Goal: Transaction & Acquisition: Obtain resource

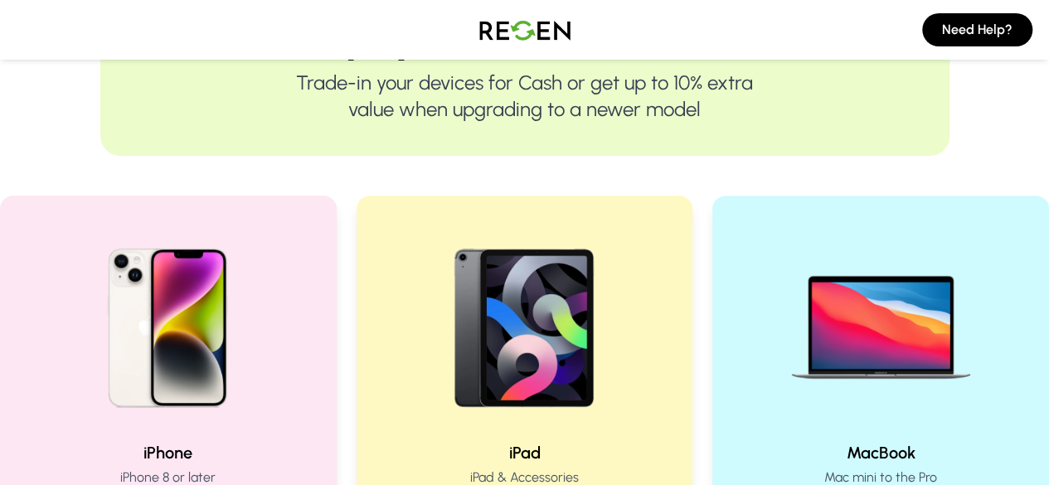
scroll to position [212, 0]
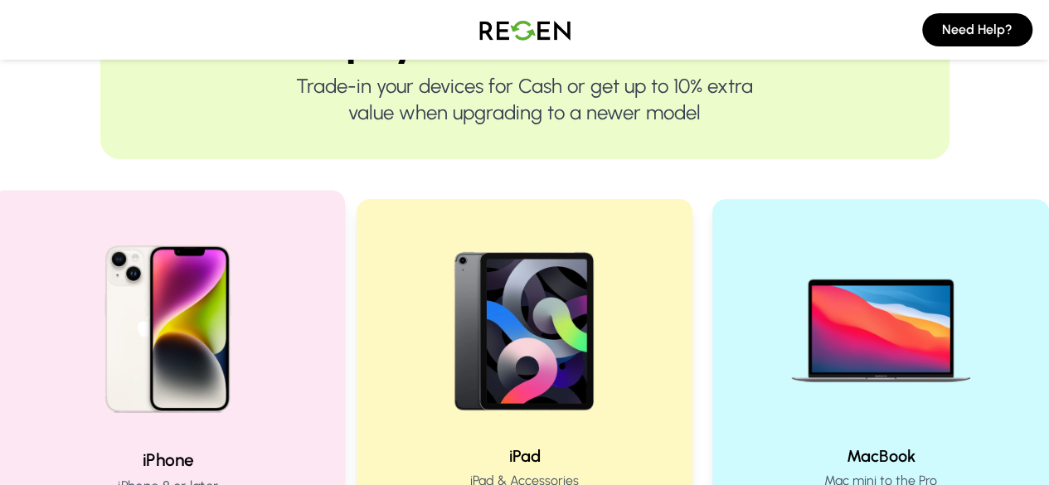
click at [118, 266] on img at bounding box center [167, 322] width 223 height 223
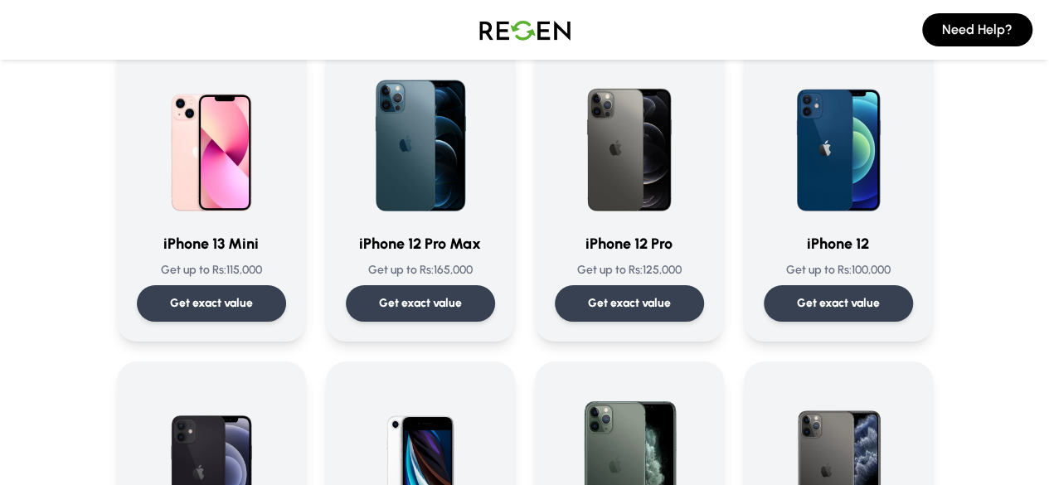
scroll to position [1134, 0]
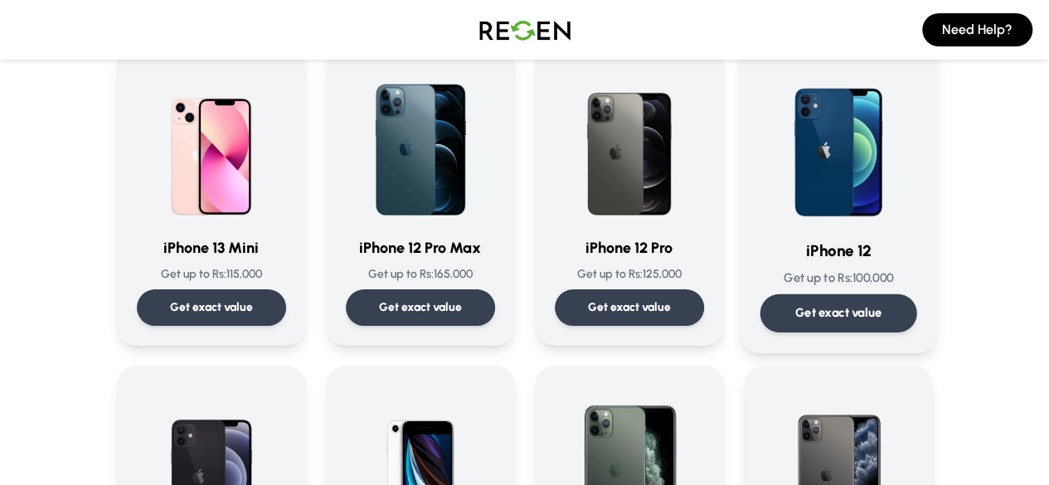
click at [906, 174] on img at bounding box center [838, 141] width 157 height 168
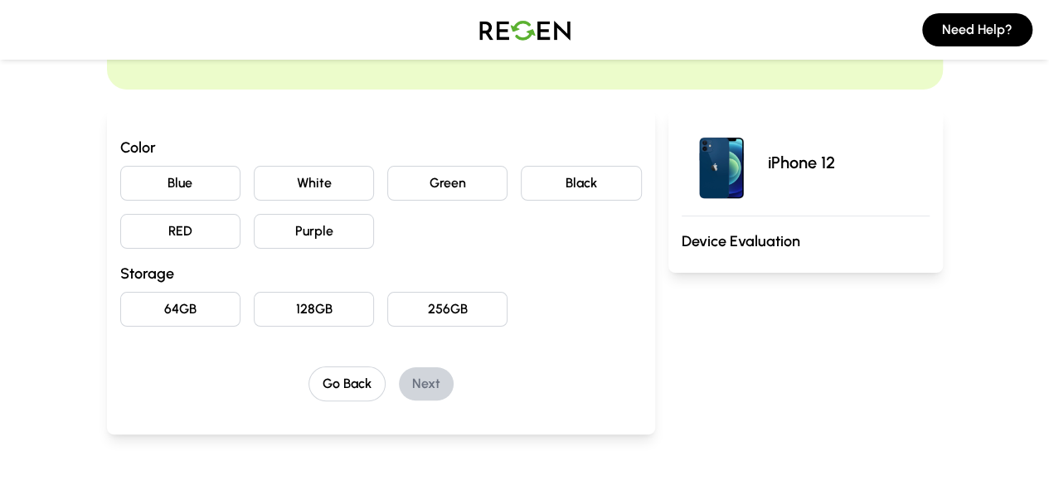
scroll to position [121, 0]
click at [402, 301] on button "256GB" at bounding box center [447, 307] width 120 height 35
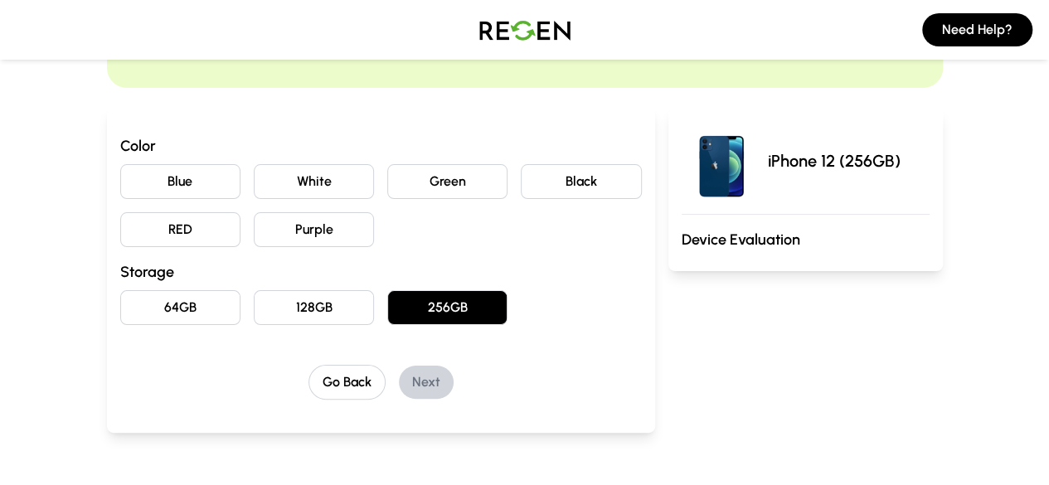
click at [270, 190] on button "White" at bounding box center [314, 181] width 120 height 35
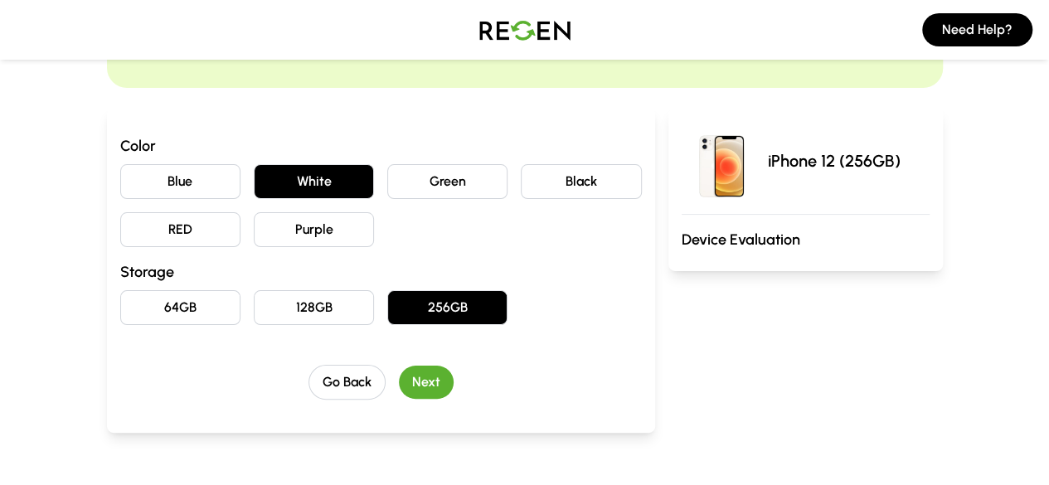
click at [399, 377] on button "Next" at bounding box center [426, 382] width 55 height 33
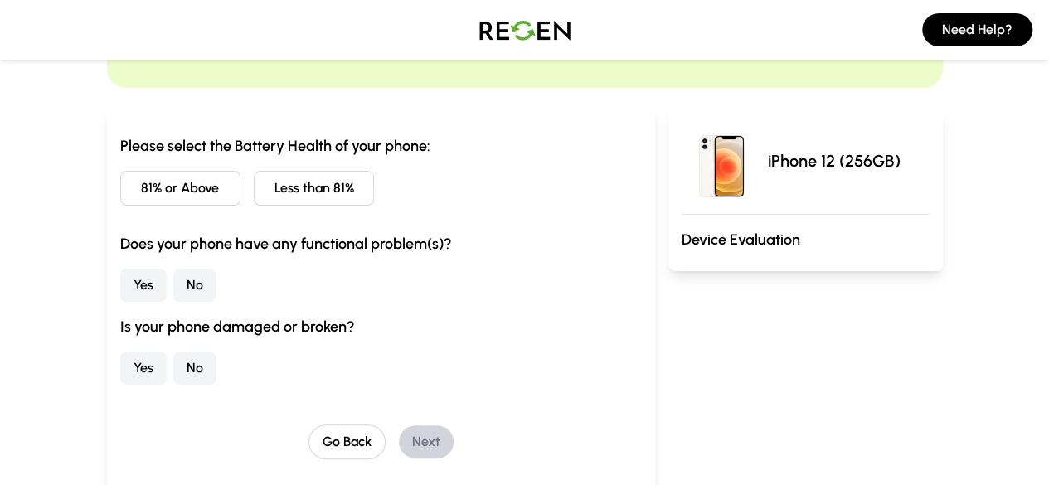
click at [120, 204] on button "81% or Above" at bounding box center [180, 188] width 120 height 35
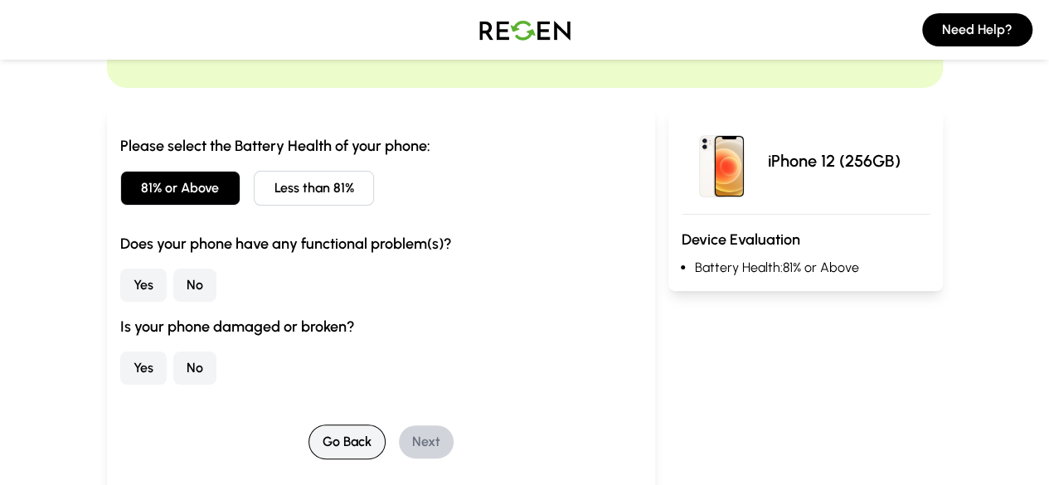
click at [309, 448] on button "Go Back" at bounding box center [347, 442] width 77 height 35
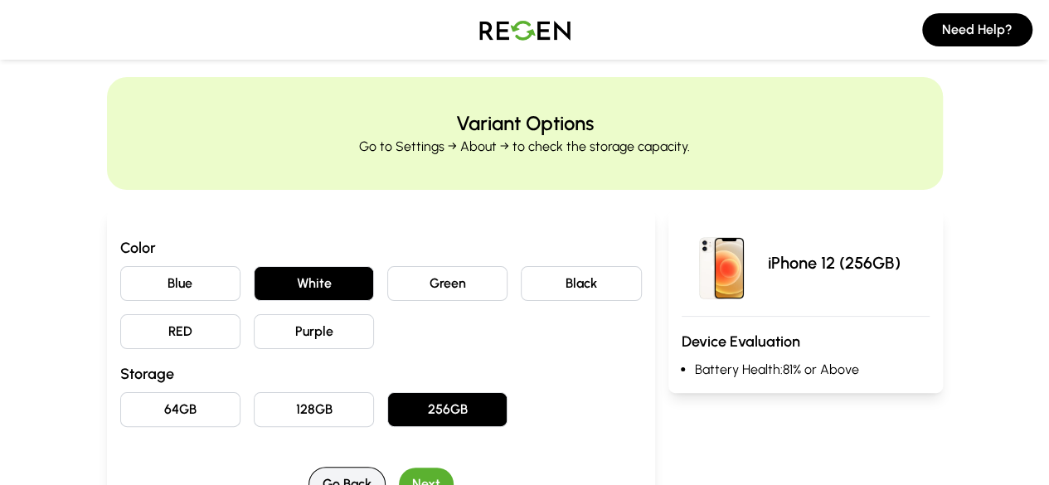
scroll to position [0, 0]
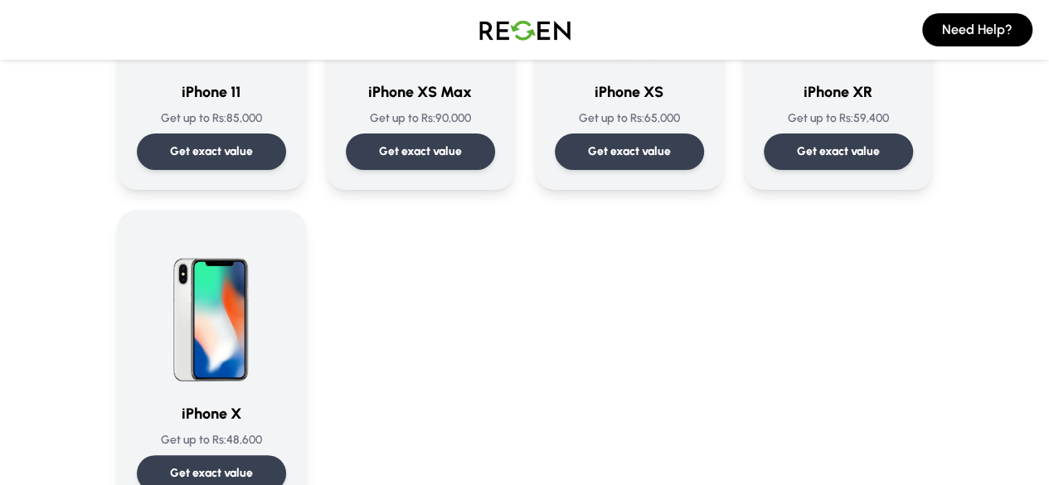
scroll to position [2002, 0]
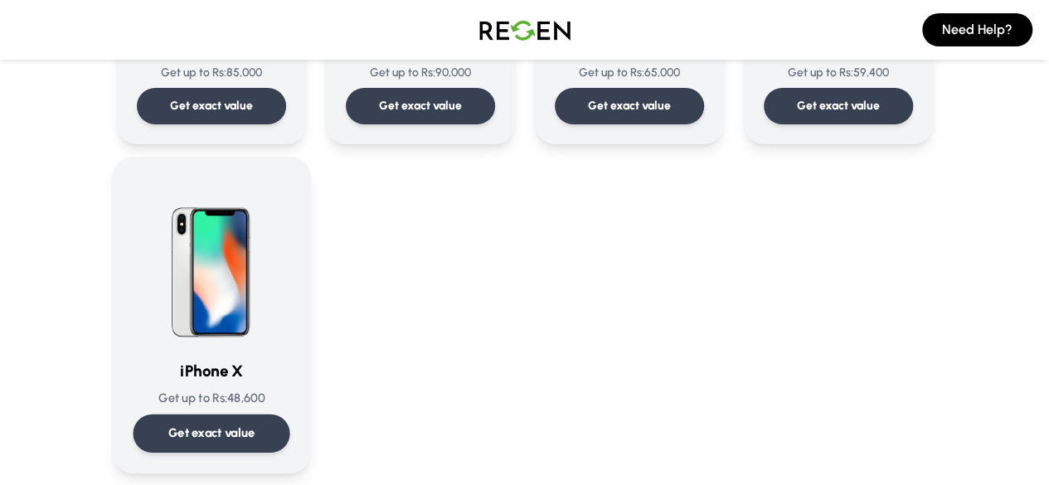
click at [151, 261] on img at bounding box center [211, 261] width 157 height 168
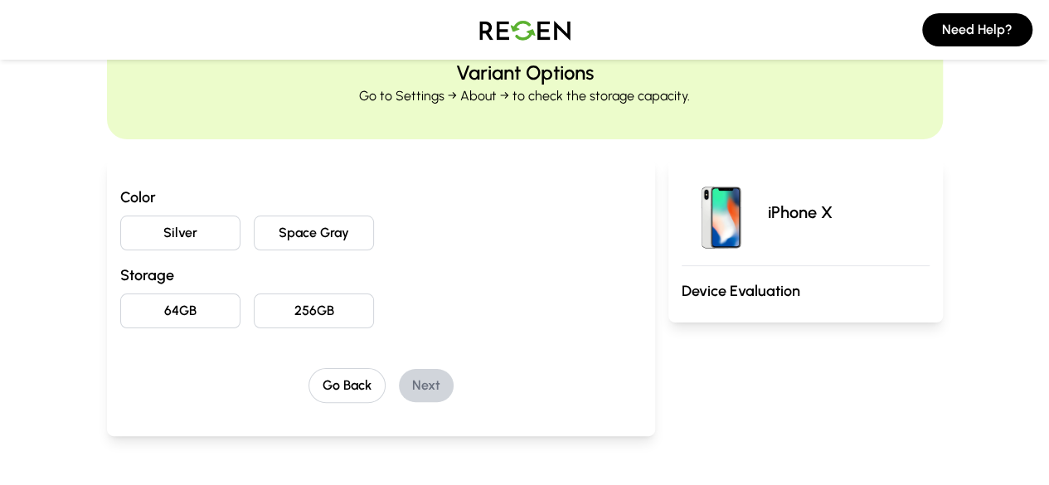
scroll to position [77, 0]
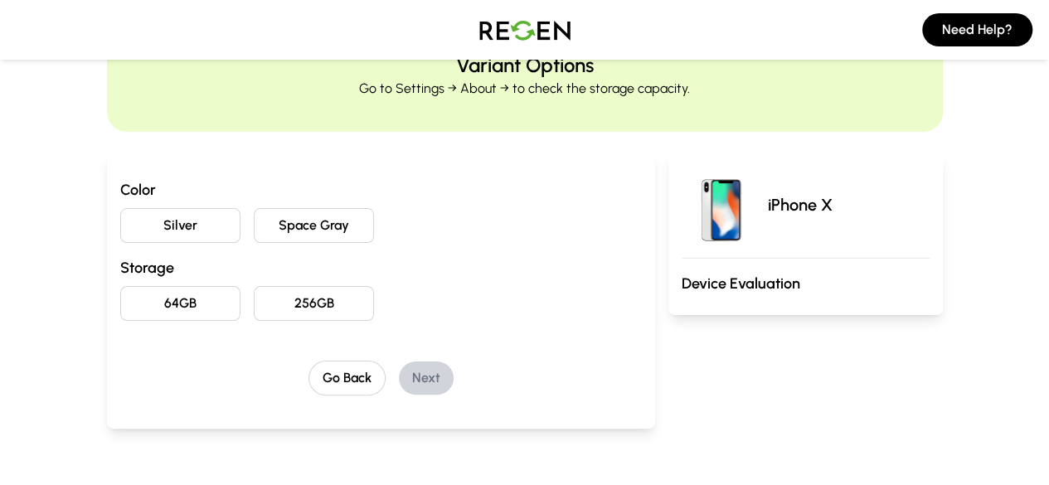
click at [254, 220] on button "Space Gray" at bounding box center [314, 225] width 120 height 35
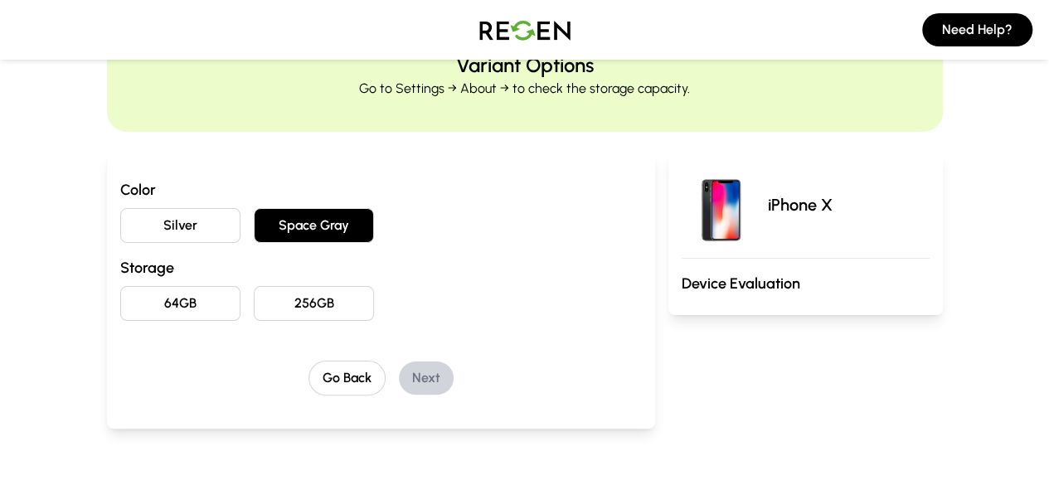
click at [279, 289] on button "256GB" at bounding box center [314, 303] width 120 height 35
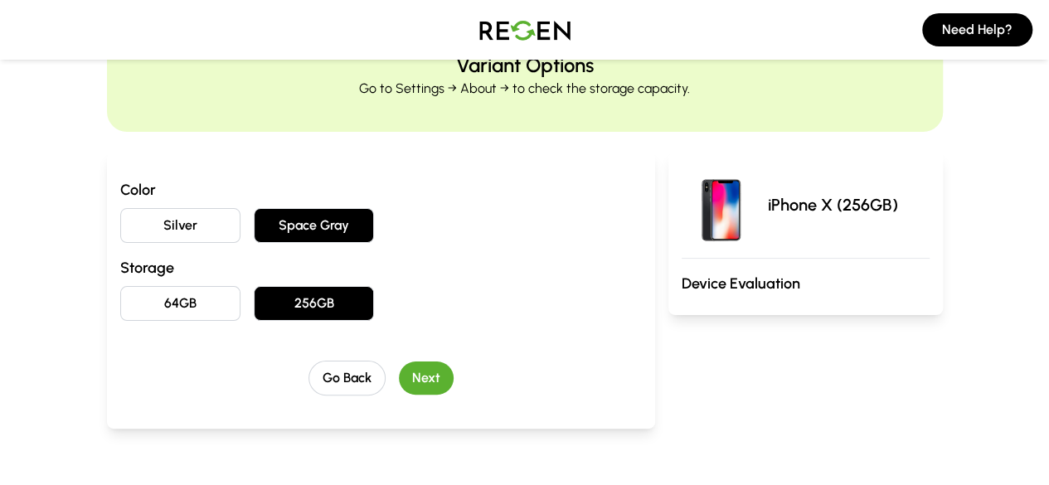
click at [401, 374] on button "Next" at bounding box center [426, 378] width 55 height 33
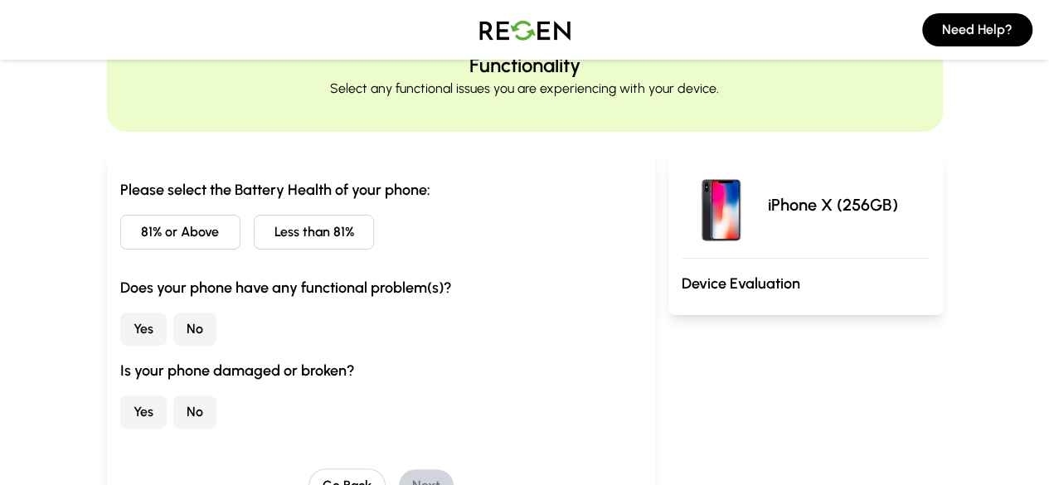
click at [299, 241] on button "Less than 81%" at bounding box center [314, 232] width 120 height 35
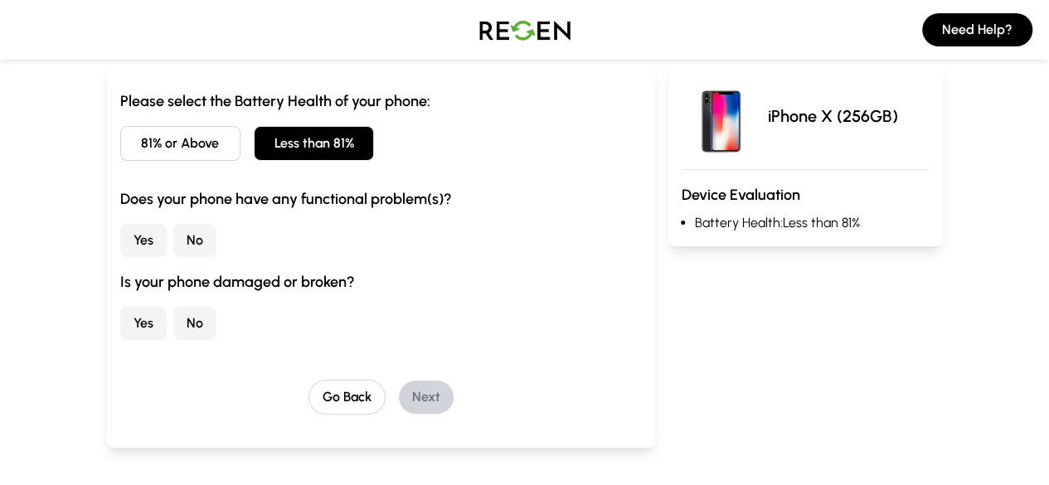
scroll to position [168, 0]
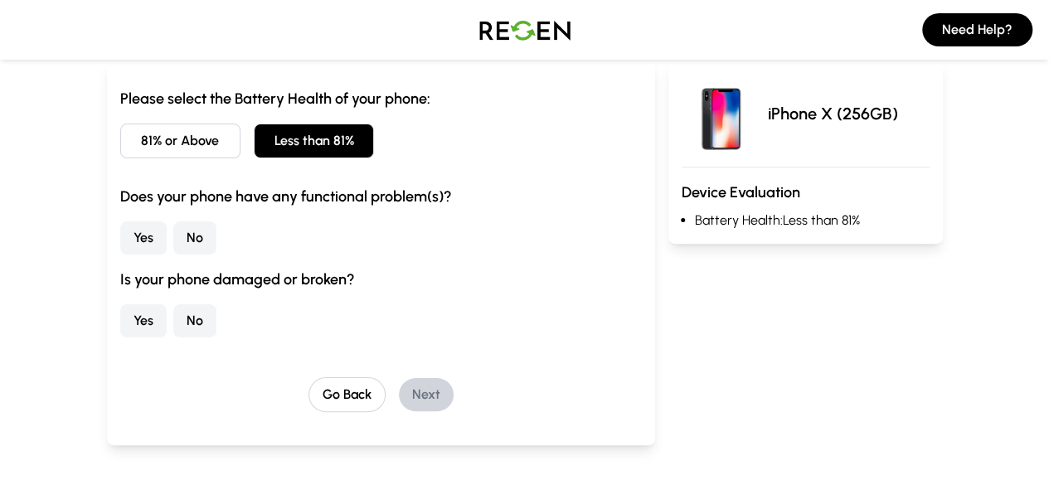
click at [120, 251] on button "Yes" at bounding box center [143, 237] width 46 height 33
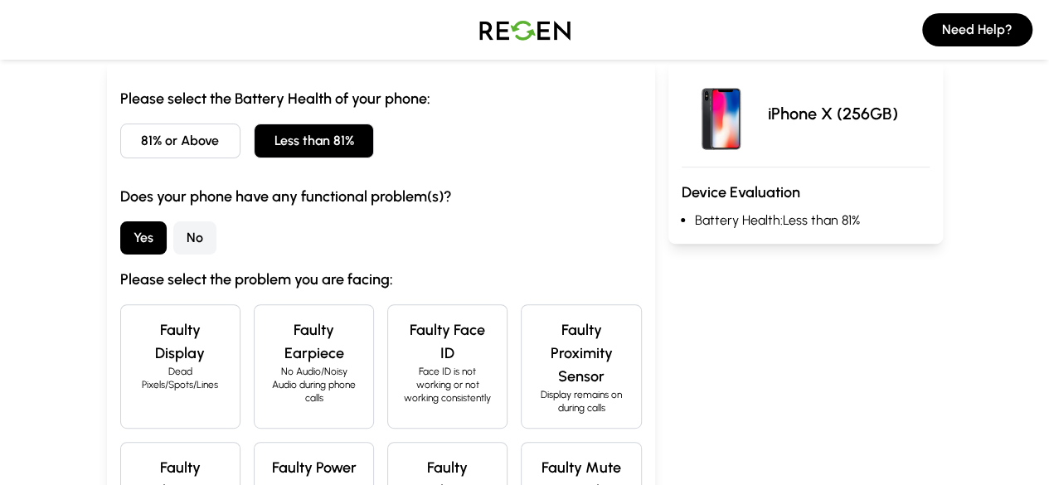
click at [431, 334] on h4 "Faulty Face ID" at bounding box center [447, 341] width 92 height 46
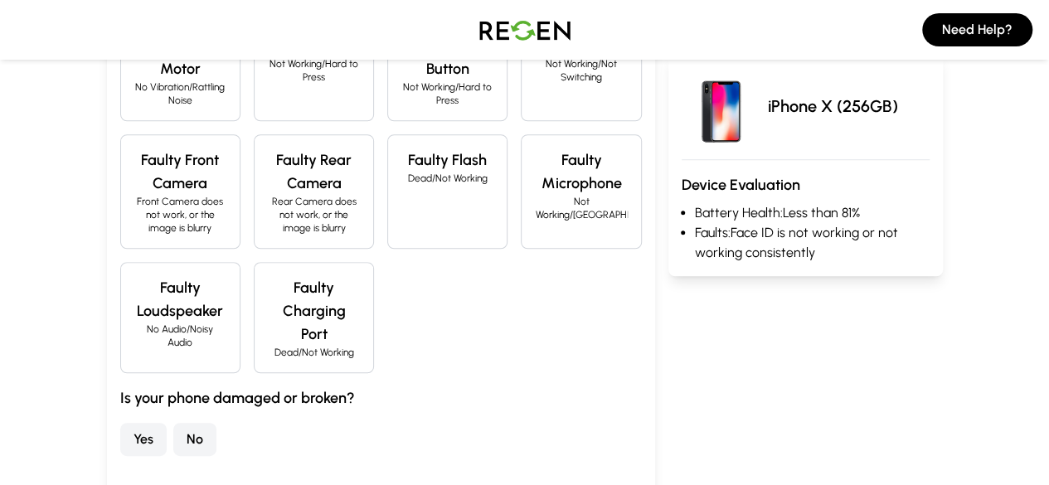
scroll to position [603, 0]
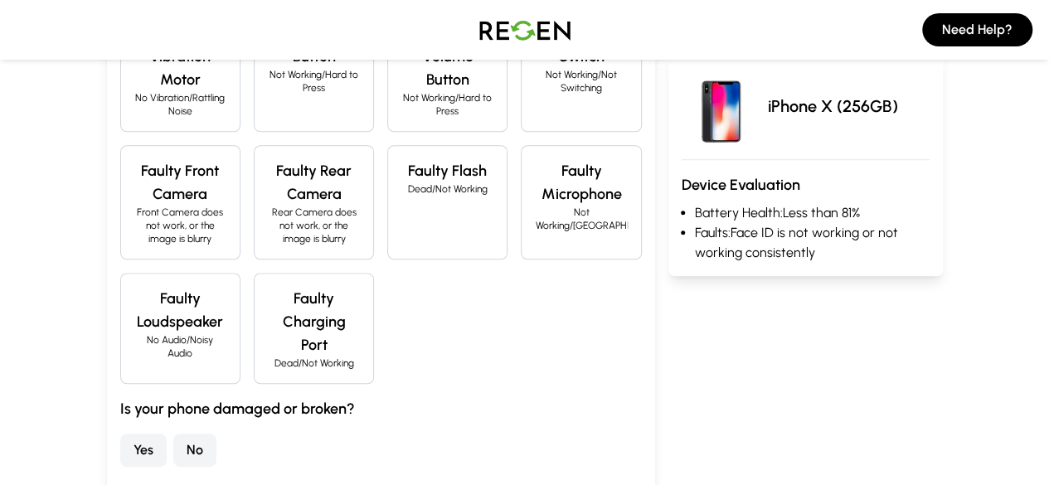
click at [120, 434] on button "Yes" at bounding box center [143, 450] width 46 height 33
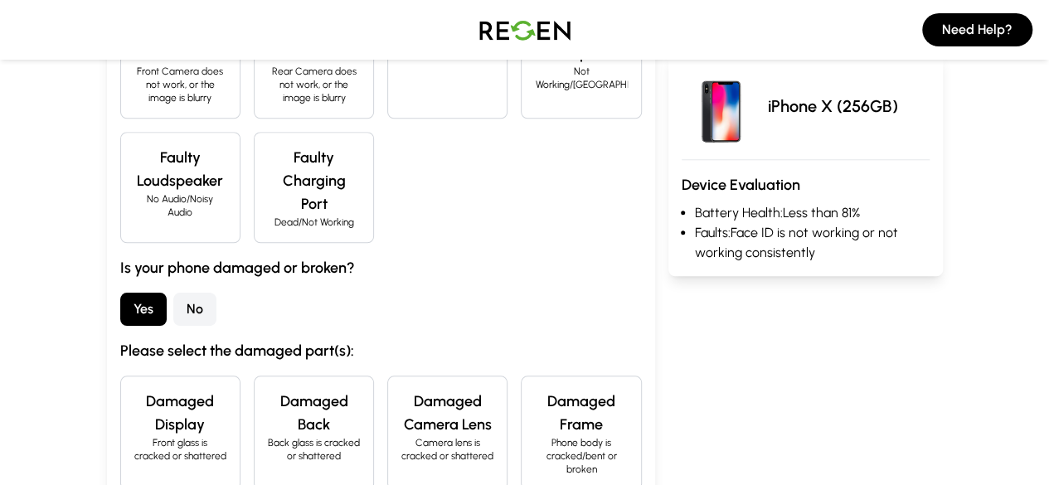
scroll to position [789, 0]
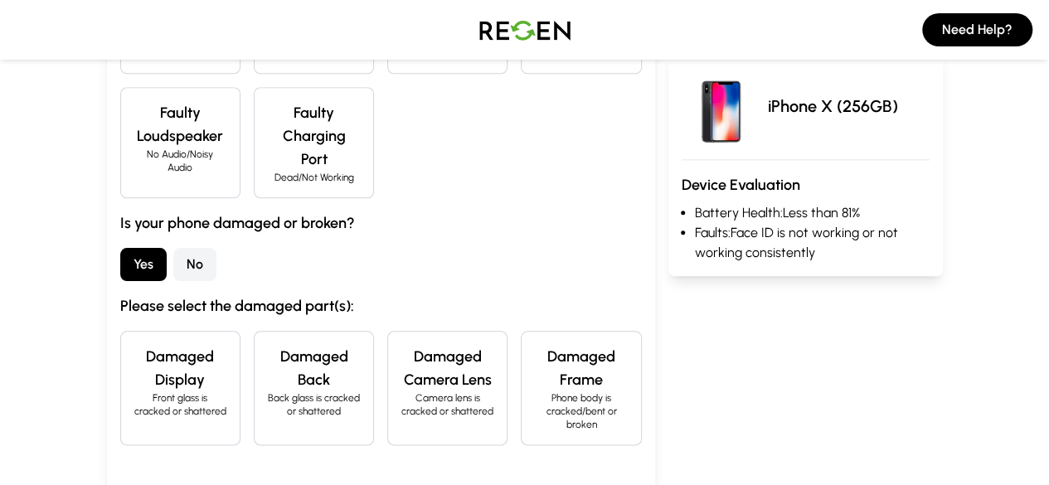
click at [173, 248] on button "No" at bounding box center [194, 264] width 43 height 33
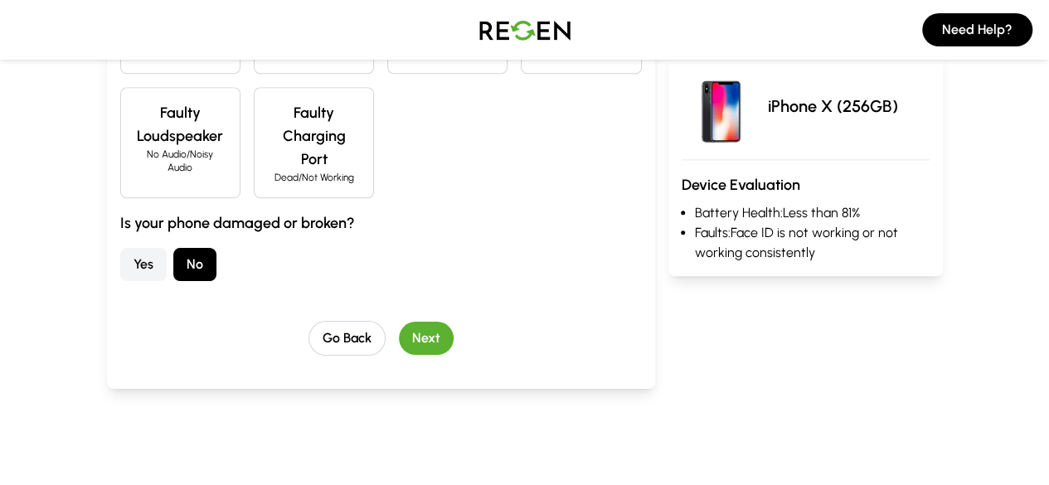
click at [399, 322] on button "Next" at bounding box center [426, 338] width 55 height 33
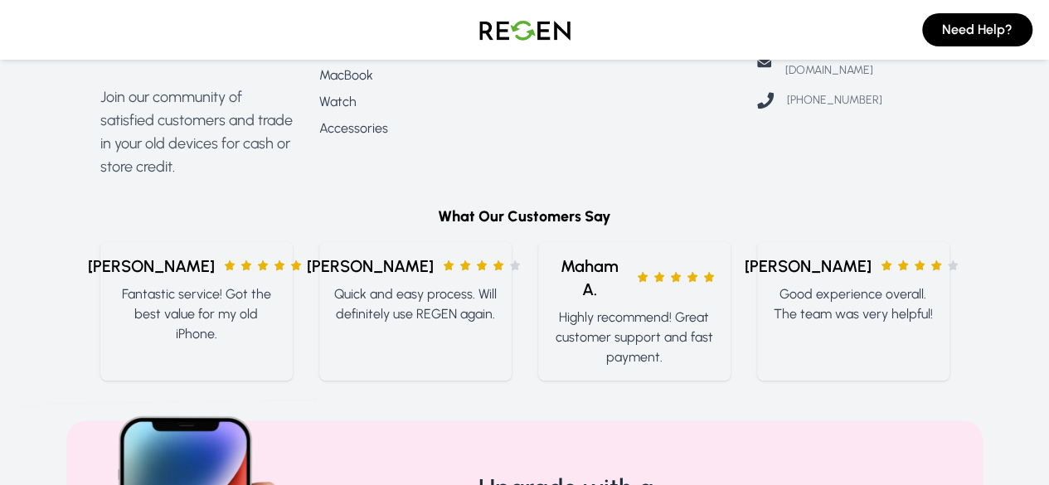
scroll to position [143, 0]
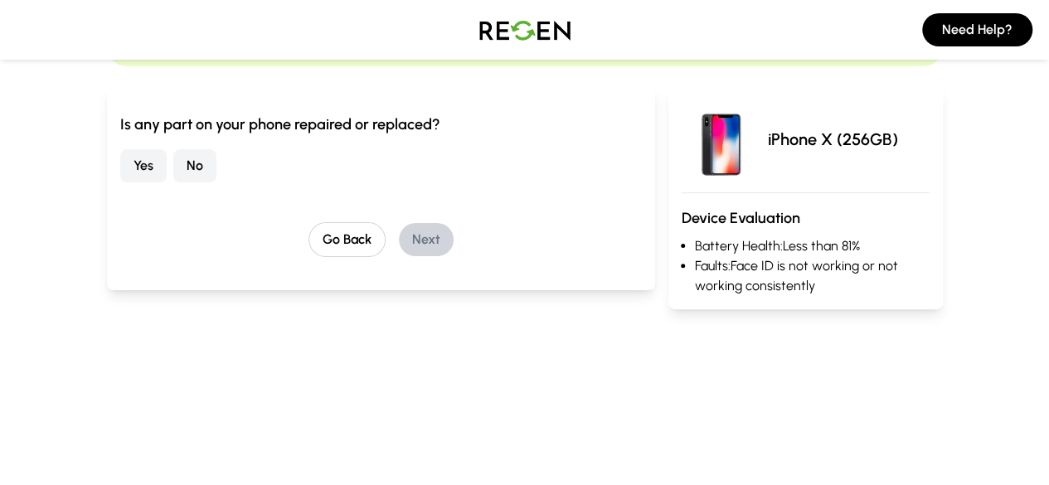
click at [120, 168] on button "Yes" at bounding box center [143, 165] width 46 height 33
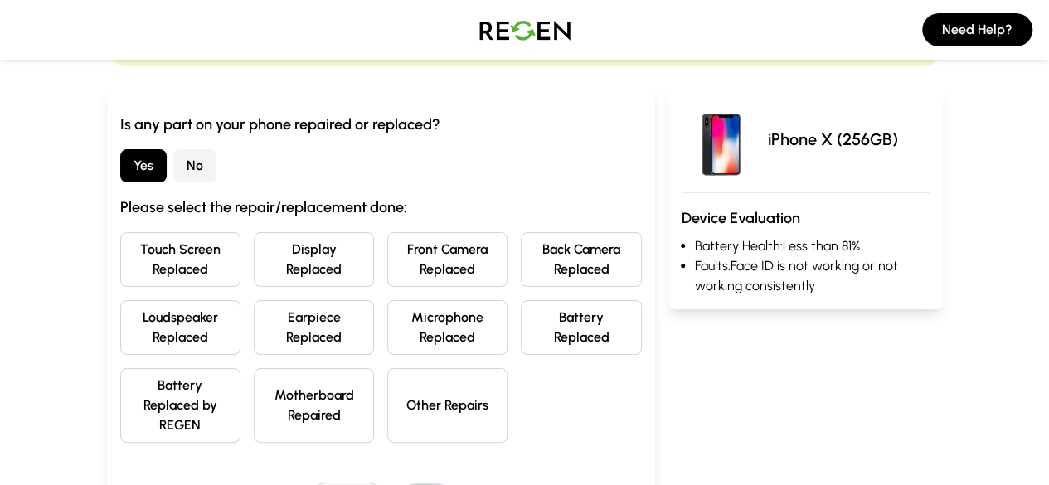
click at [254, 260] on button "Display Replaced" at bounding box center [314, 259] width 120 height 55
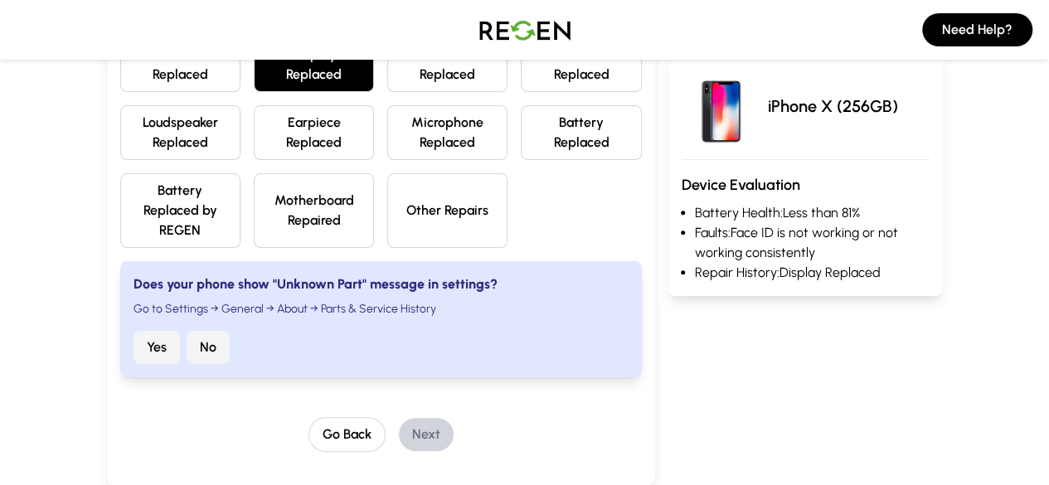
scroll to position [333, 0]
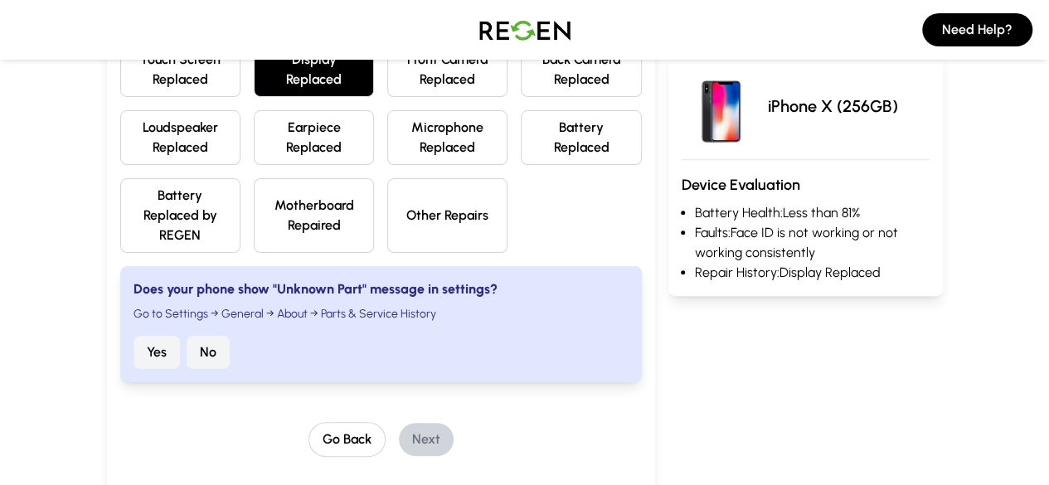
click at [187, 336] on button "No" at bounding box center [208, 352] width 43 height 33
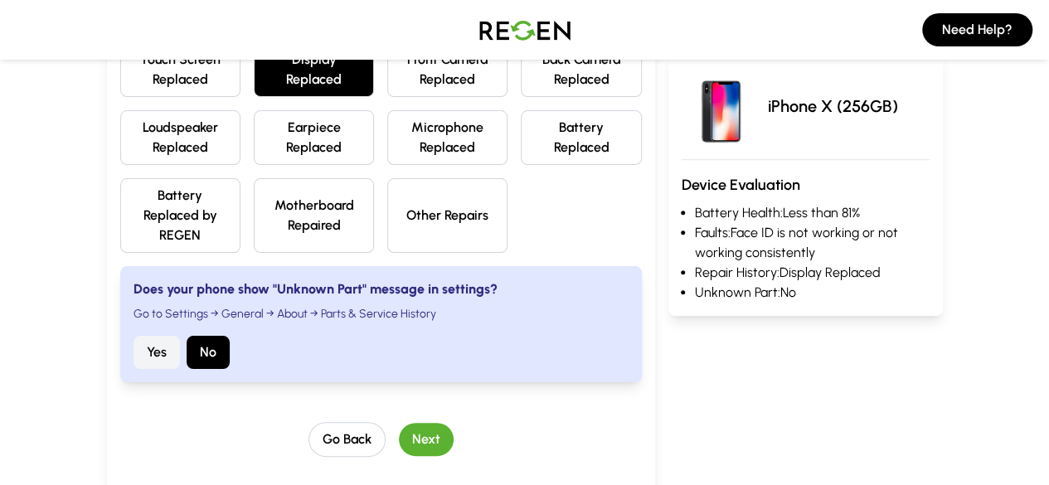
click at [602, 116] on button "Battery Replaced" at bounding box center [581, 137] width 120 height 55
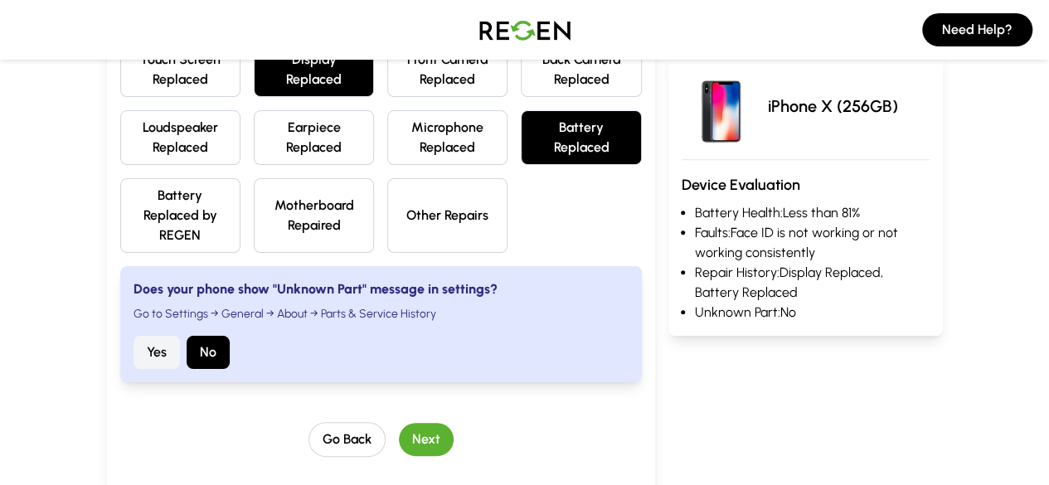
click at [409, 423] on button "Next" at bounding box center [426, 439] width 55 height 33
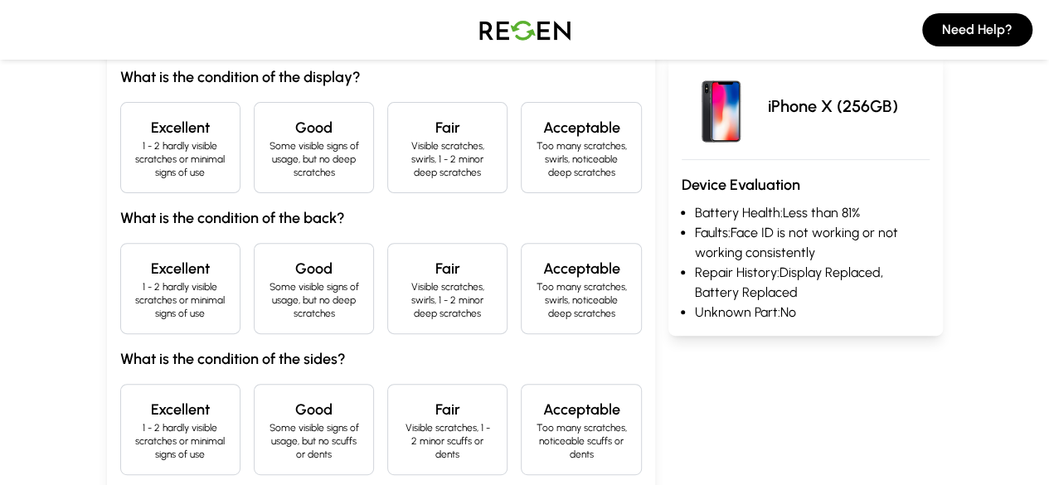
scroll to position [197, 0]
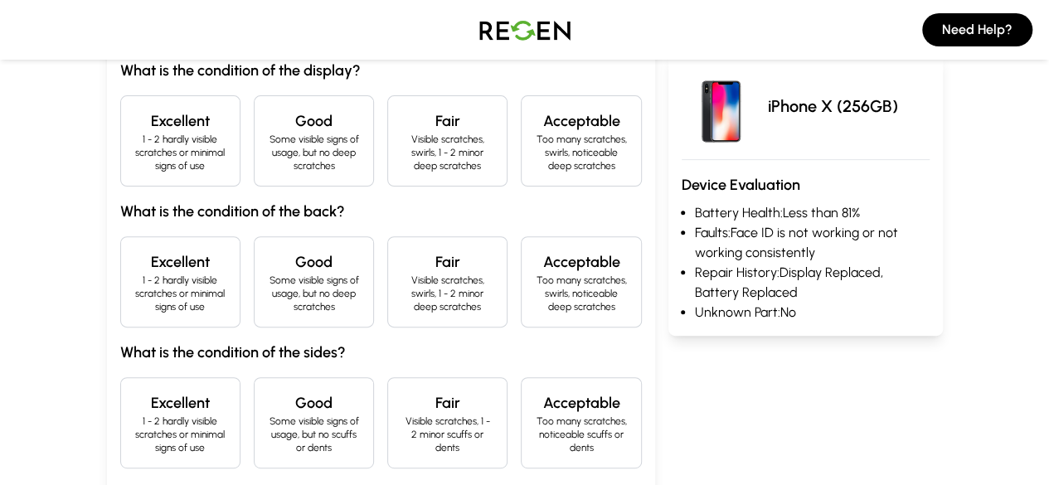
click at [268, 148] on p "Some visible signs of usage, but no deep scratches" at bounding box center [314, 153] width 92 height 40
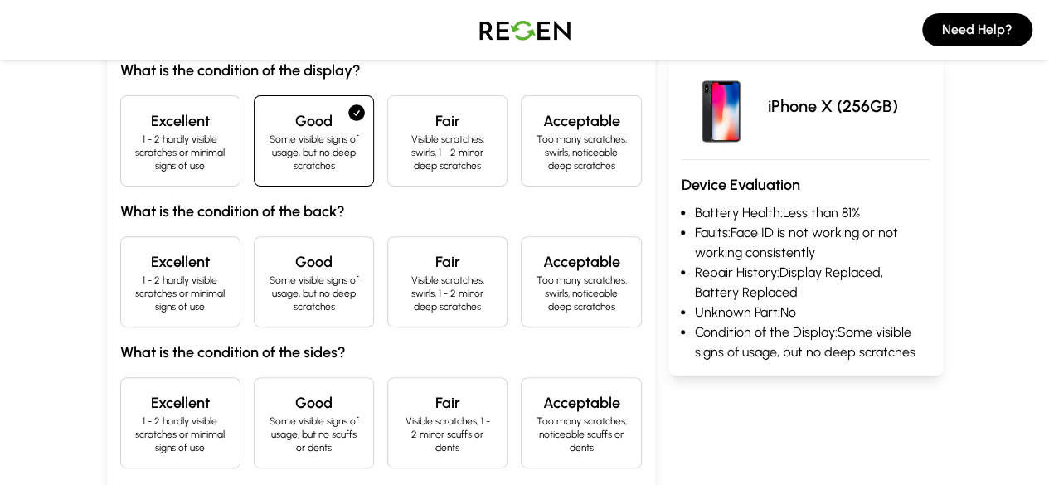
click at [268, 253] on h4 "Good" at bounding box center [314, 261] width 92 height 23
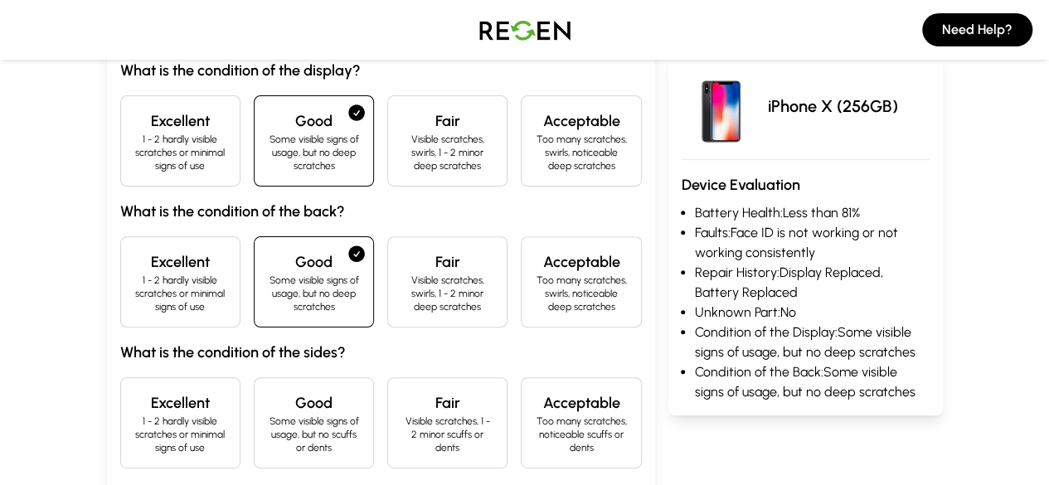
click at [544, 415] on div "Acceptable Too many scratches, noticeable scuffs or dents" at bounding box center [581, 422] width 120 height 91
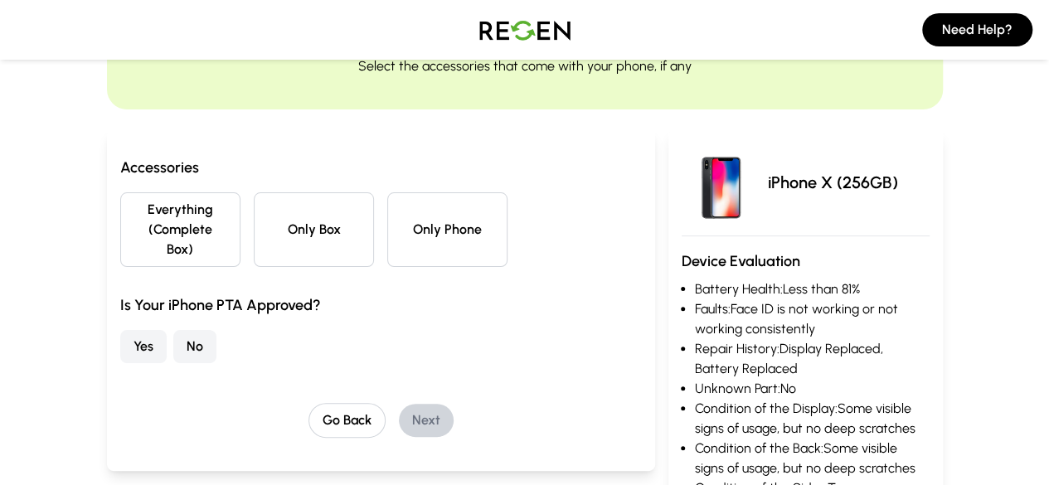
scroll to position [94, 0]
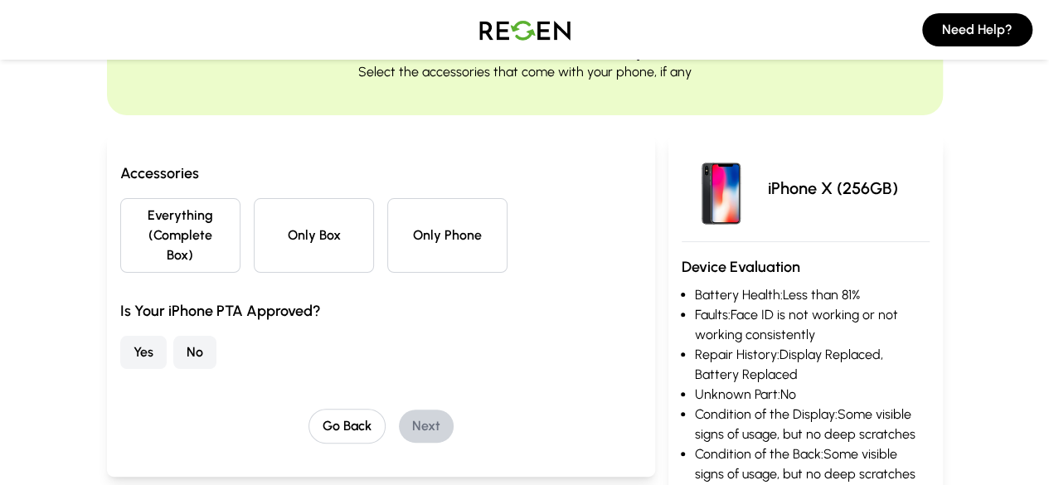
click at [294, 203] on button "Only Box" at bounding box center [314, 235] width 120 height 75
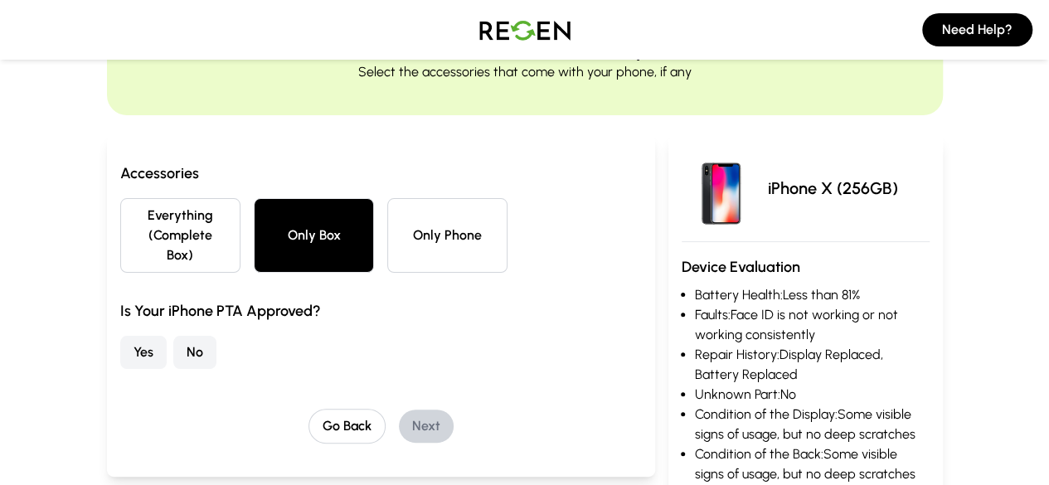
click at [120, 336] on button "Yes" at bounding box center [143, 352] width 46 height 33
click at [399, 410] on button "Next" at bounding box center [426, 426] width 55 height 33
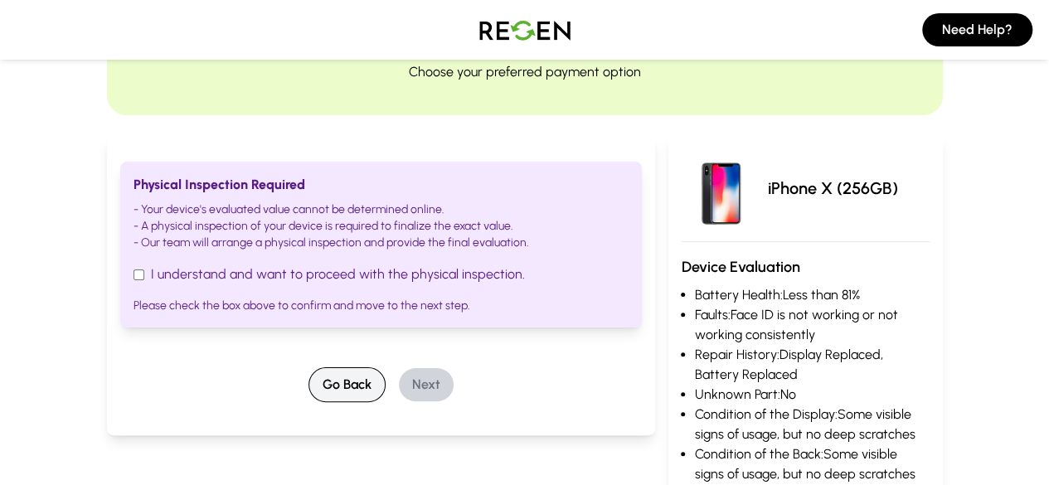
click at [317, 386] on button "Go Back" at bounding box center [347, 384] width 77 height 35
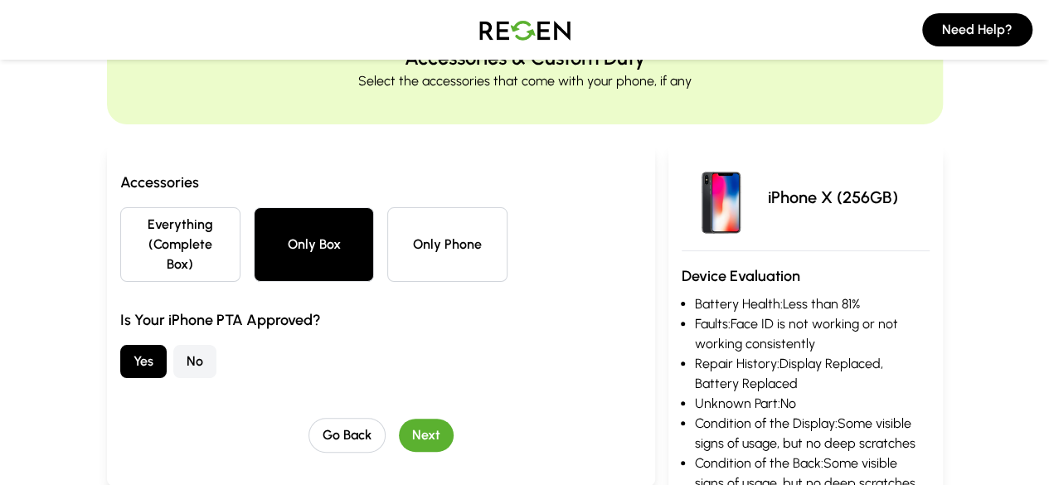
scroll to position [78, 0]
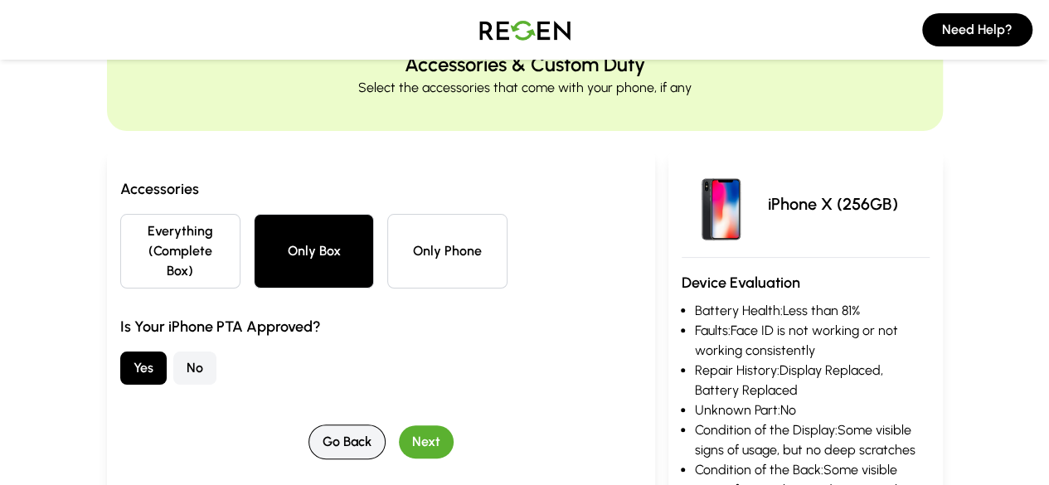
click at [343, 425] on button "Go Back" at bounding box center [347, 442] width 77 height 35
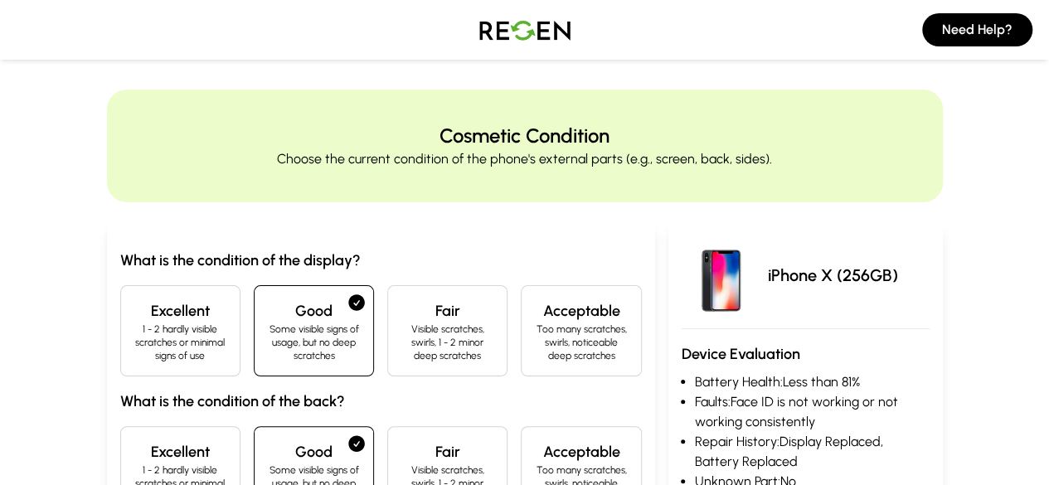
scroll to position [0, 0]
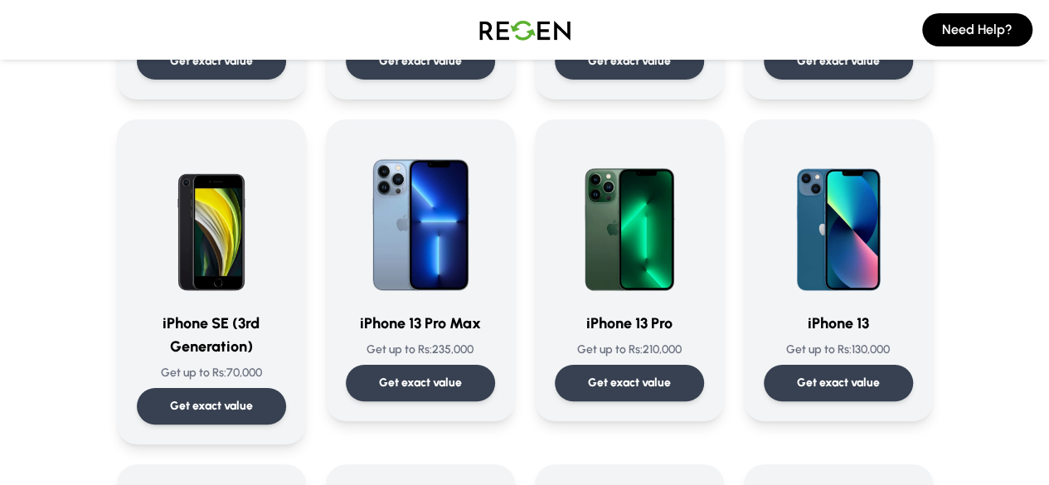
scroll to position [722, 0]
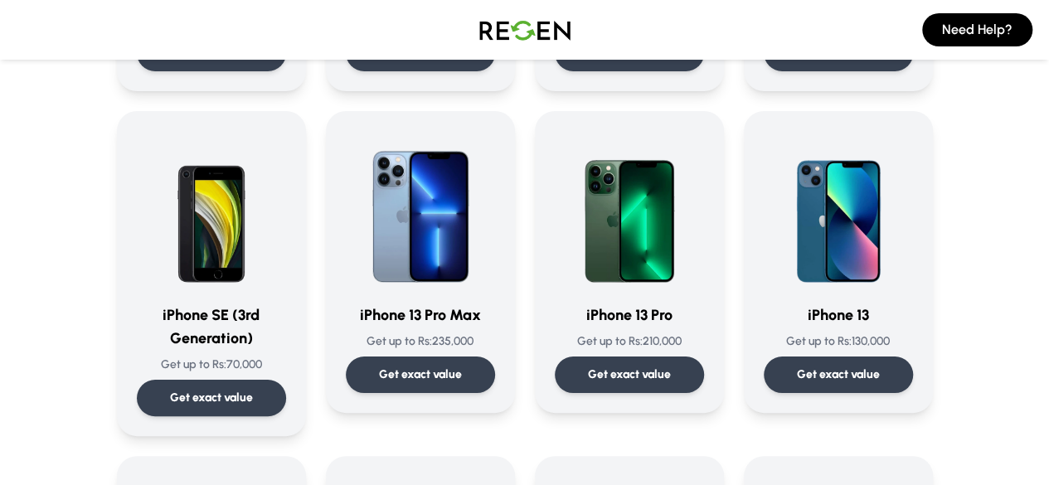
click at [704, 246] on img at bounding box center [629, 210] width 149 height 159
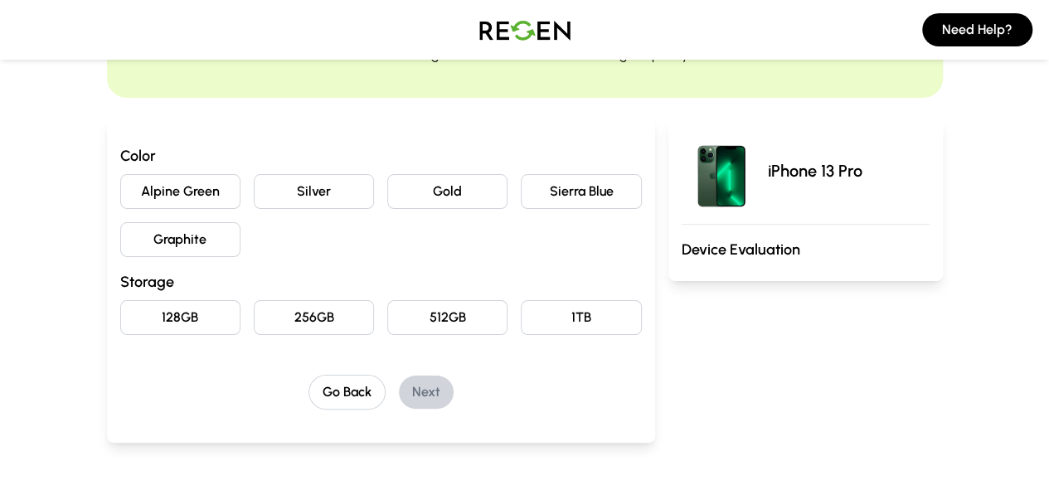
scroll to position [117, 0]
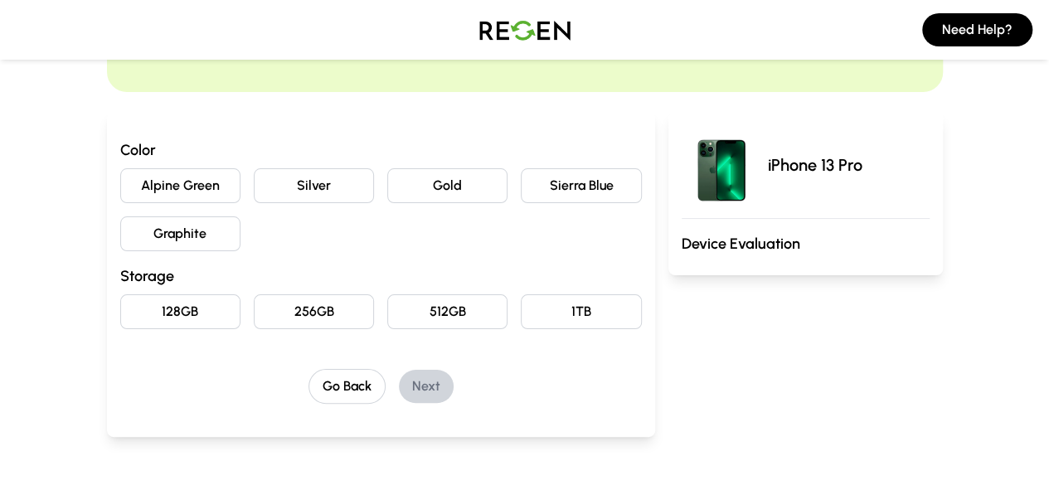
click at [597, 197] on button "Sierra Blue" at bounding box center [581, 185] width 120 height 35
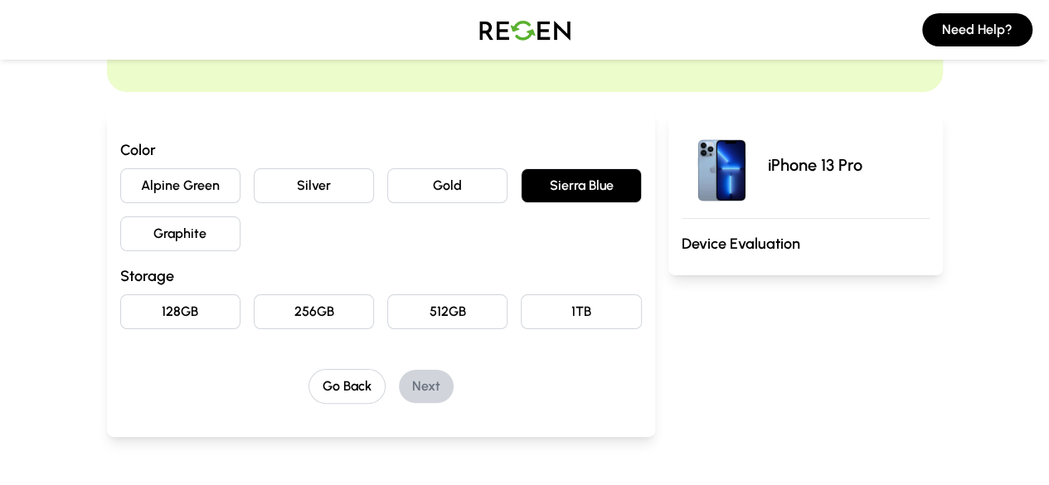
click at [275, 308] on button "256GB" at bounding box center [314, 311] width 120 height 35
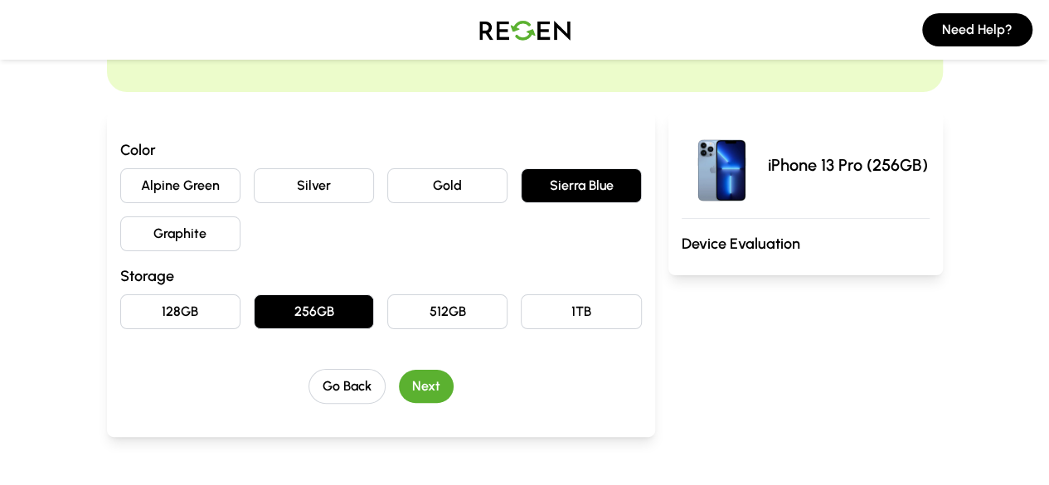
click at [399, 392] on button "Next" at bounding box center [426, 386] width 55 height 33
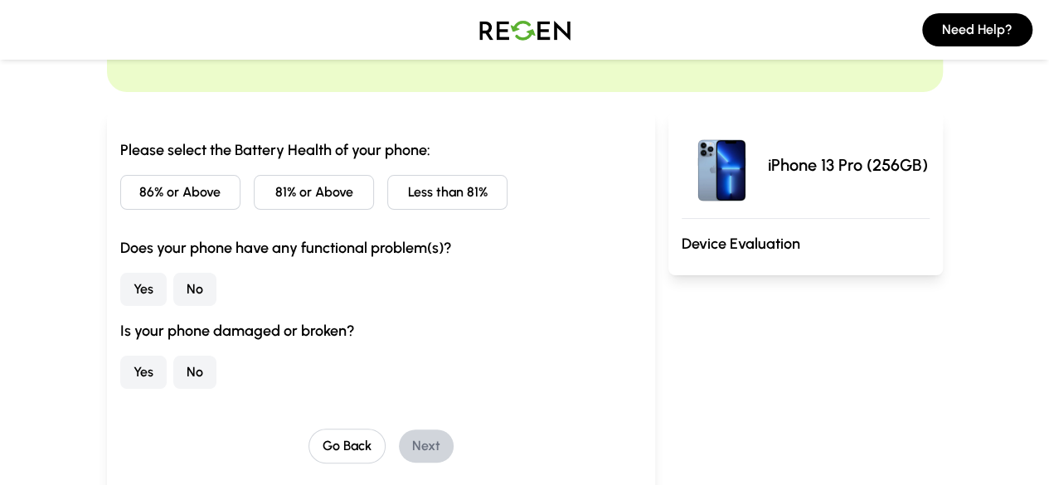
click at [257, 185] on button "81% or Above" at bounding box center [314, 192] width 120 height 35
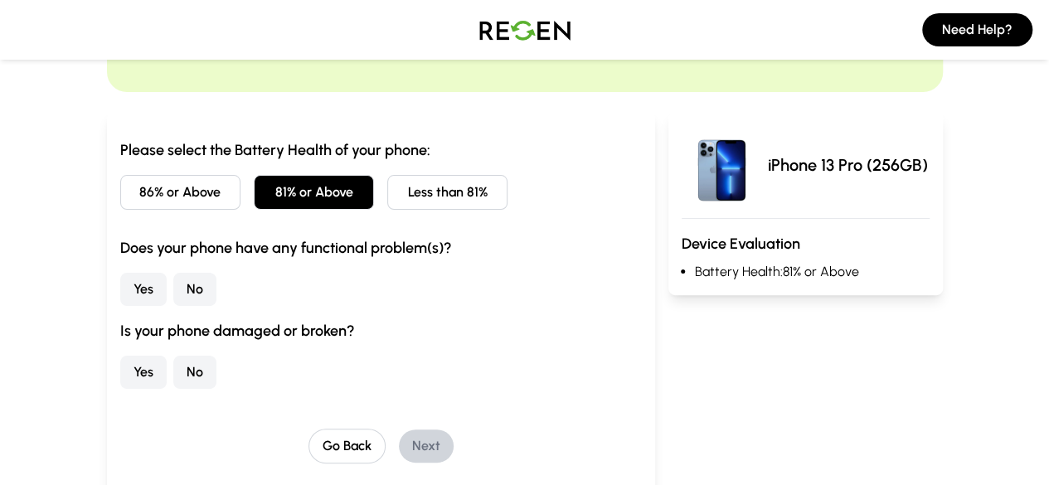
click at [173, 299] on button "No" at bounding box center [194, 289] width 43 height 33
click at [173, 378] on button "No" at bounding box center [194, 372] width 43 height 33
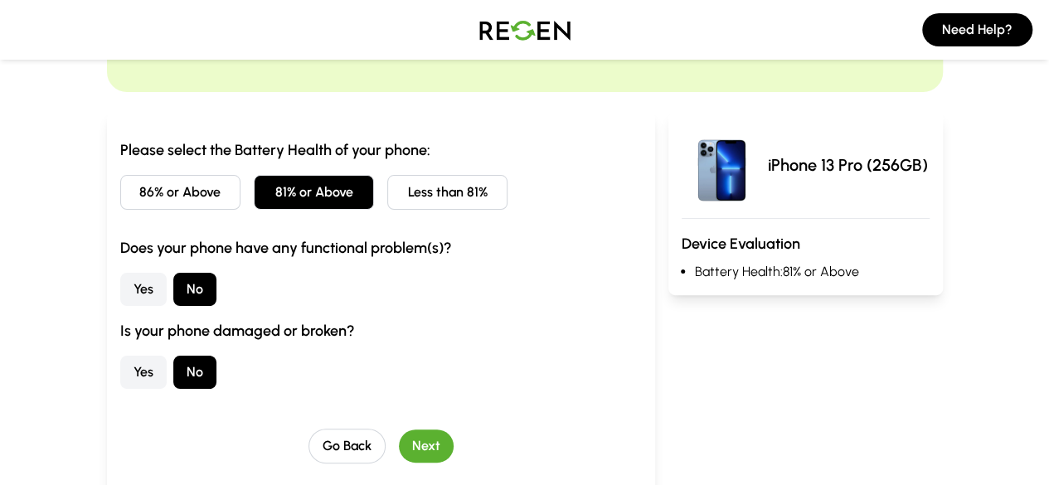
click at [399, 438] on button "Next" at bounding box center [426, 446] width 55 height 33
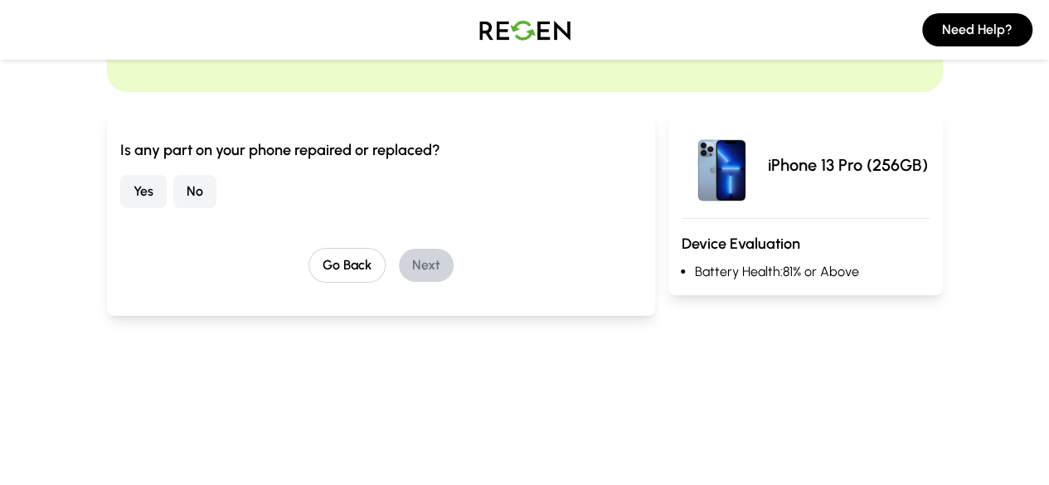
click at [173, 192] on button "No" at bounding box center [194, 191] width 43 height 33
click at [399, 264] on button "Next" at bounding box center [426, 265] width 55 height 33
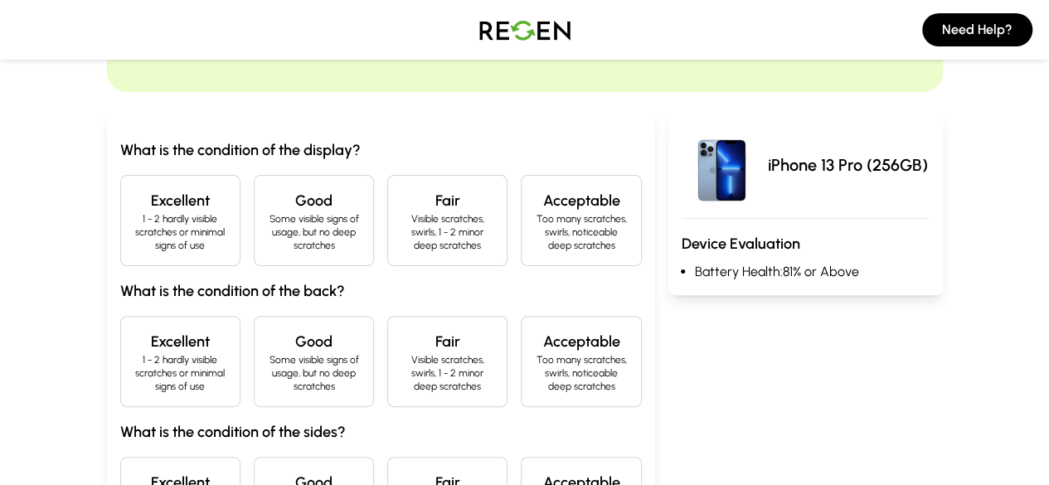
click at [120, 241] on div "Excellent 1 - 2 hardly visible scratches or minimal signs of use" at bounding box center [180, 220] width 120 height 91
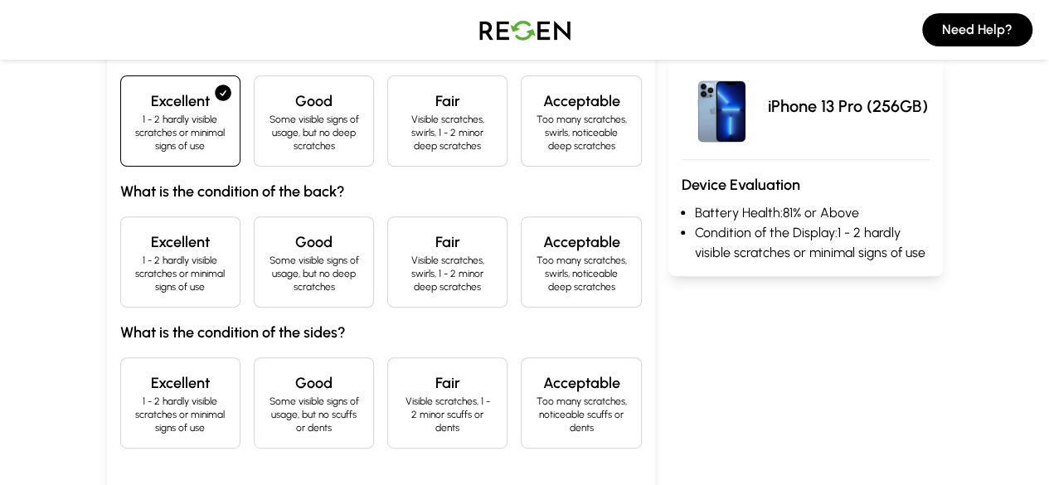
click at [134, 254] on p "1 - 2 hardly visible scratches or minimal signs of use" at bounding box center [180, 274] width 92 height 40
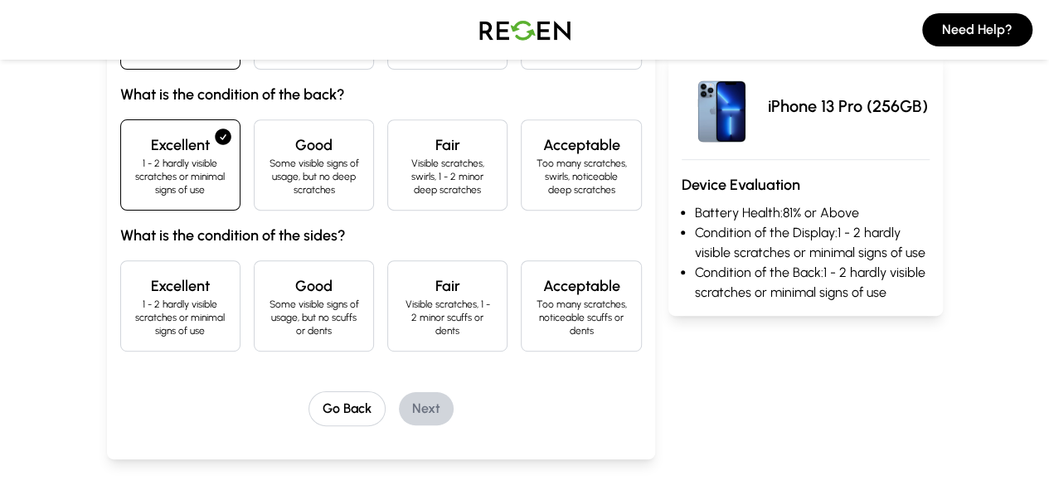
scroll to position [316, 0]
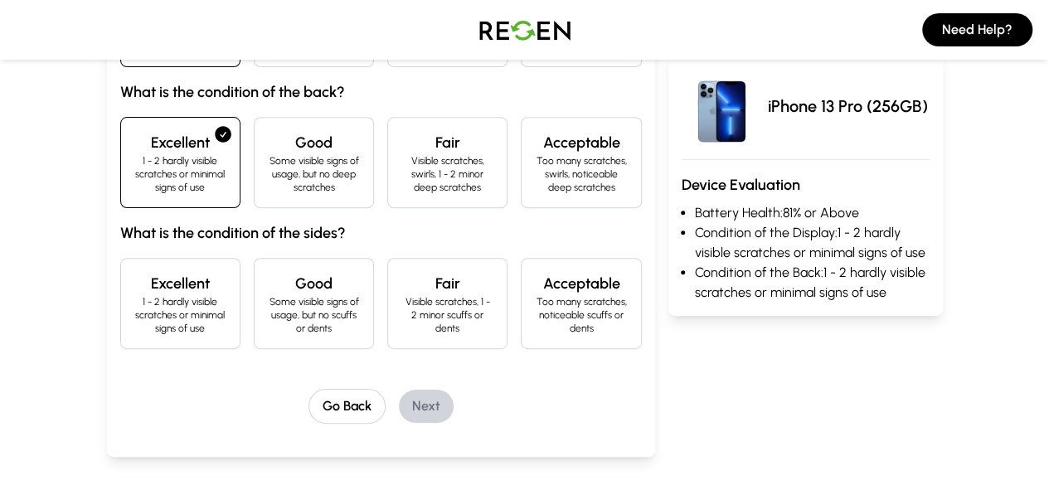
click at [120, 258] on div "Excellent 1 - 2 hardly visible scratches or minimal signs of use" at bounding box center [180, 303] width 120 height 91
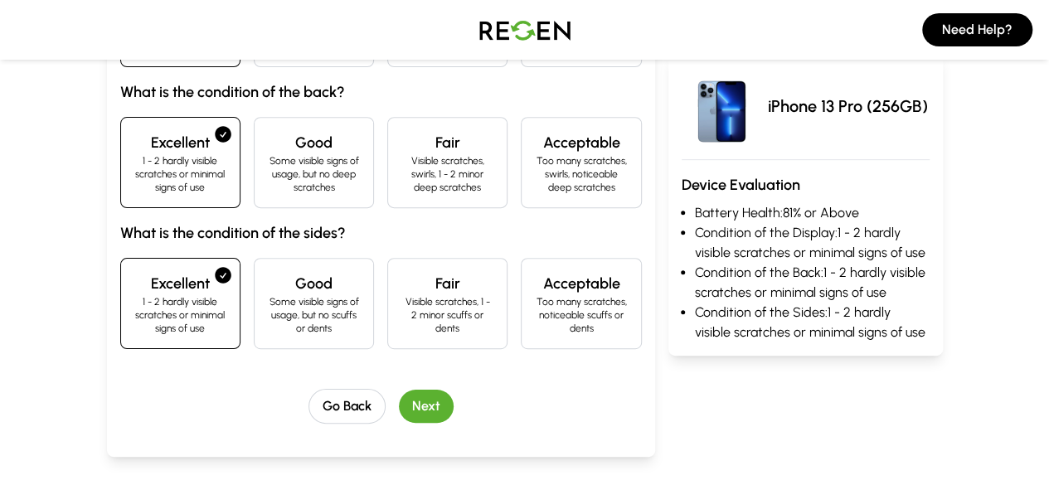
click at [399, 390] on button "Next" at bounding box center [426, 406] width 55 height 33
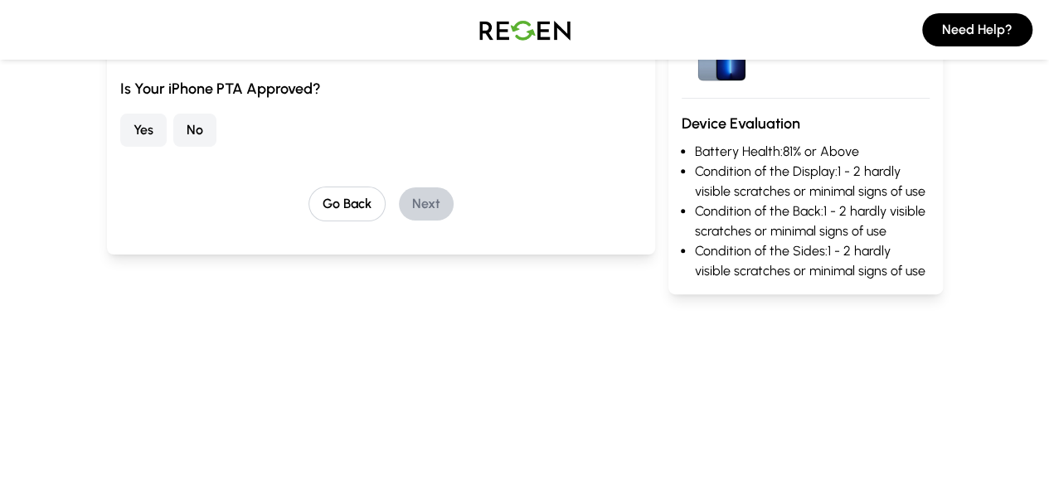
scroll to position [134, 0]
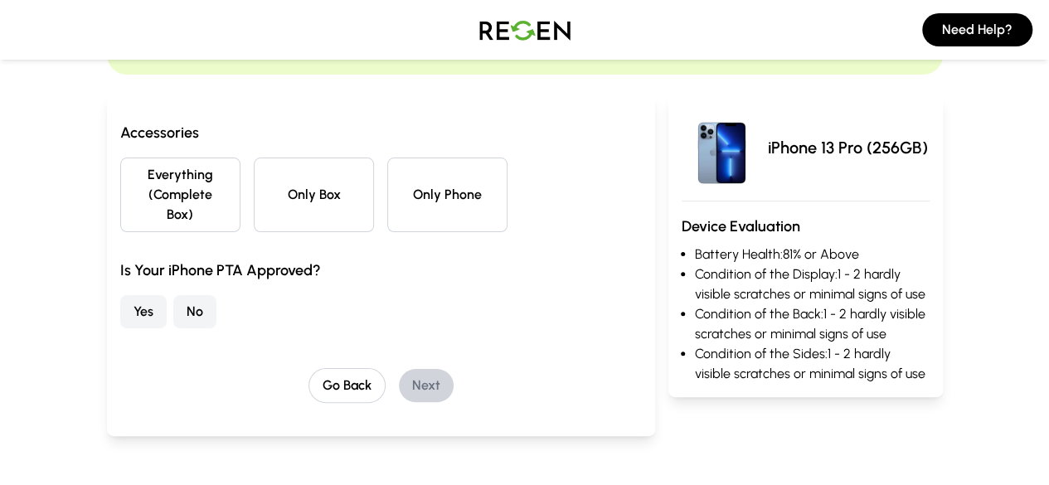
click at [120, 181] on button "Everything (Complete Box)" at bounding box center [180, 195] width 120 height 75
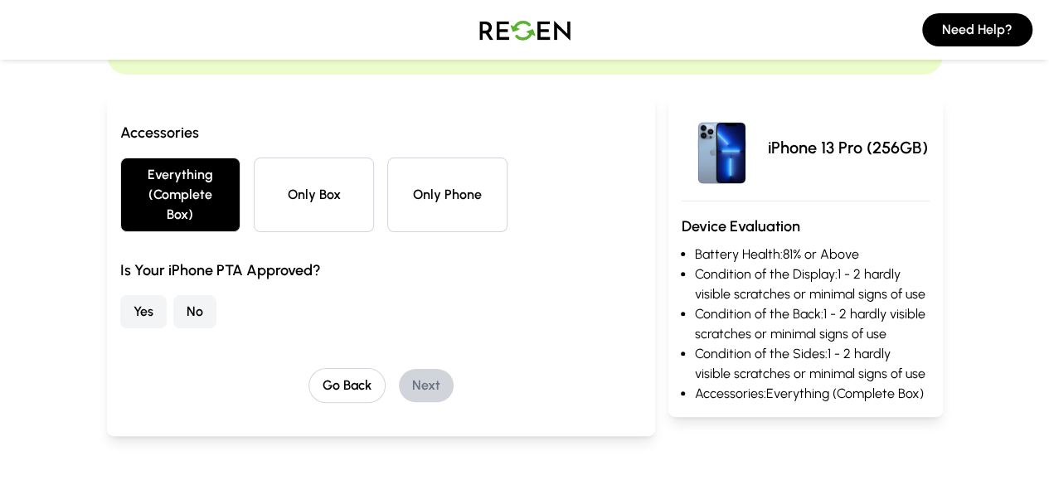
click at [120, 298] on button "Yes" at bounding box center [143, 311] width 46 height 33
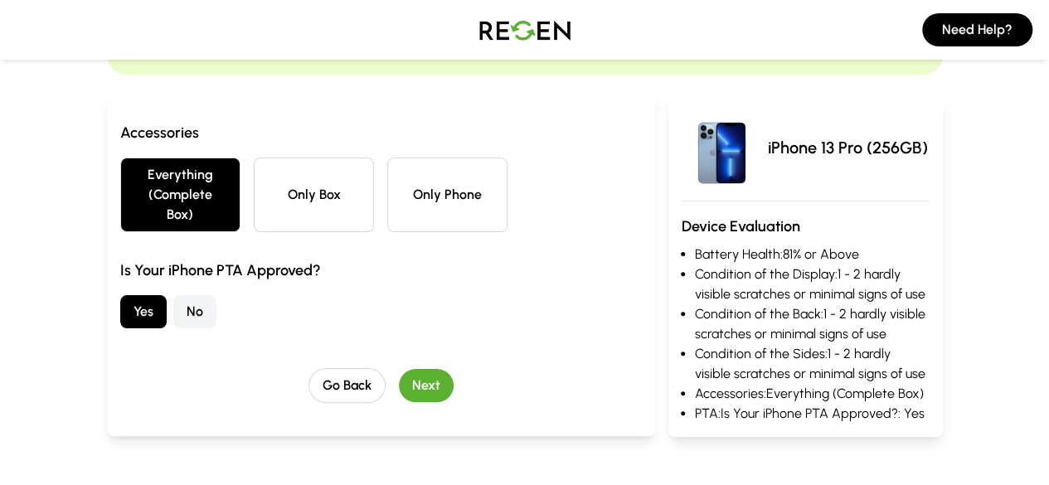
click at [390, 346] on div "Accessories Everything (Complete Box) Only Box Only Phone Is Your iPhone PTA Ap…" at bounding box center [381, 262] width 522 height 282
click at [399, 369] on button "Next" at bounding box center [426, 385] width 55 height 33
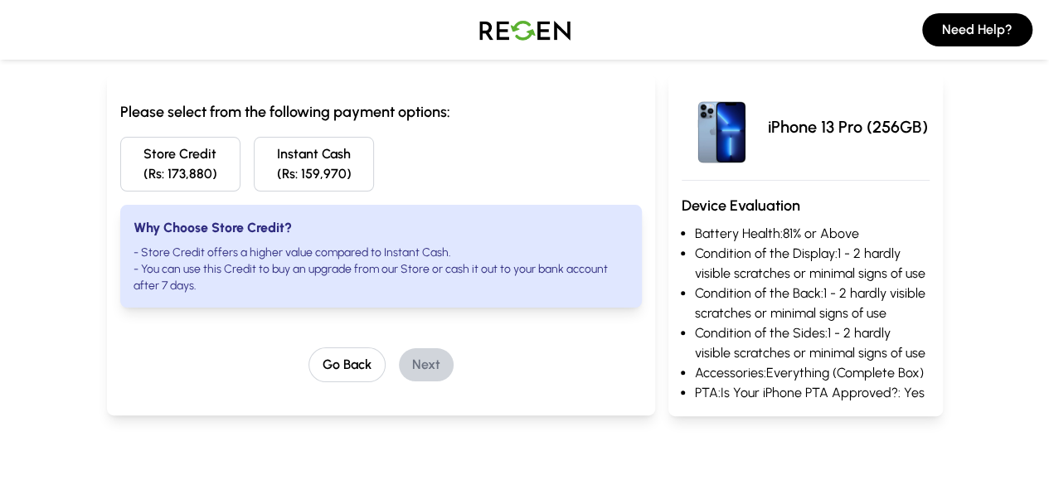
scroll to position [158, 0]
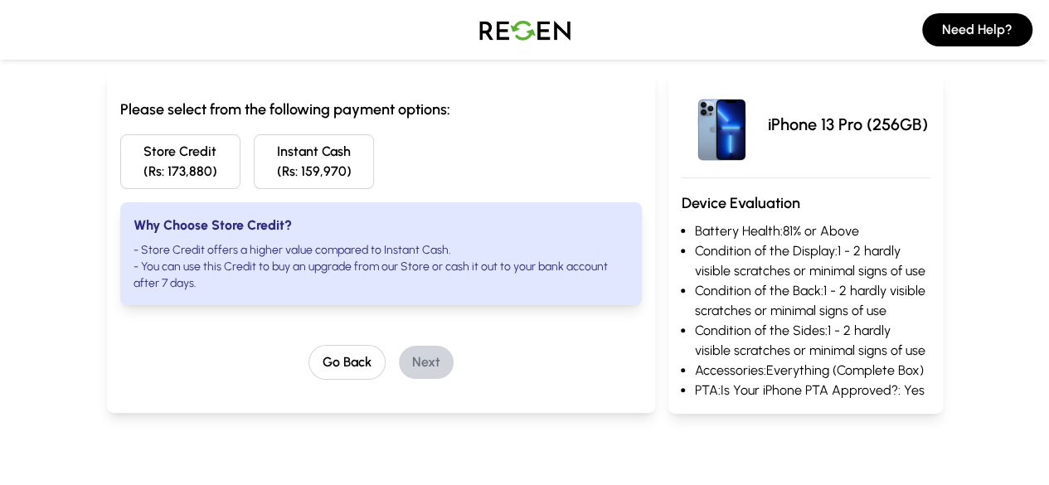
click at [129, 168] on button "Store Credit (Rs: 173,880)" at bounding box center [180, 161] width 120 height 55
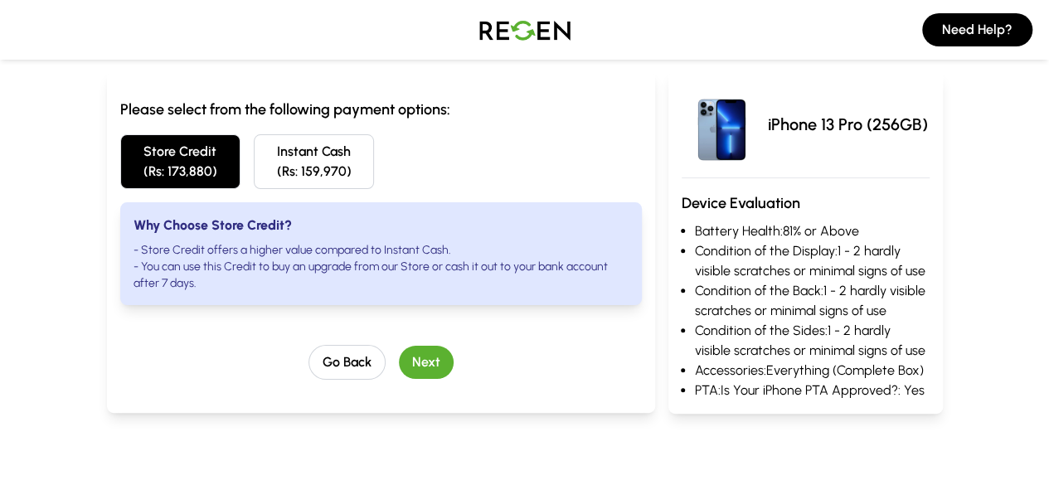
click at [416, 346] on button "Next" at bounding box center [426, 362] width 55 height 33
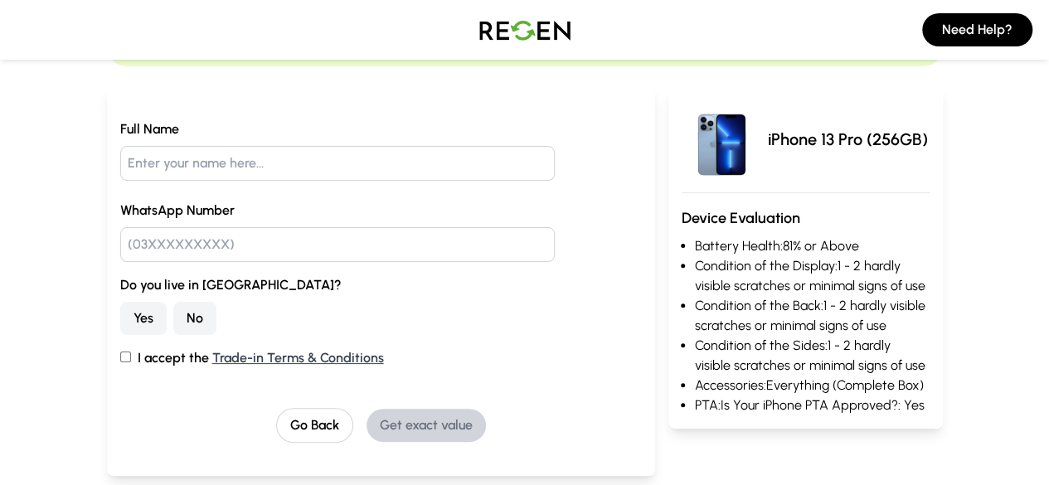
scroll to position [153, 0]
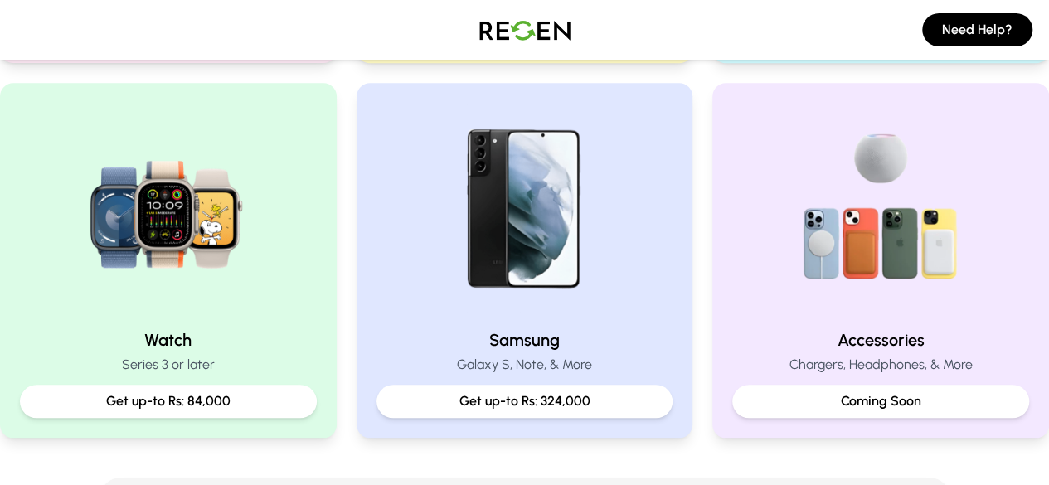
scroll to position [54, 0]
